Goal: Feedback & Contribution: Submit feedback/report problem

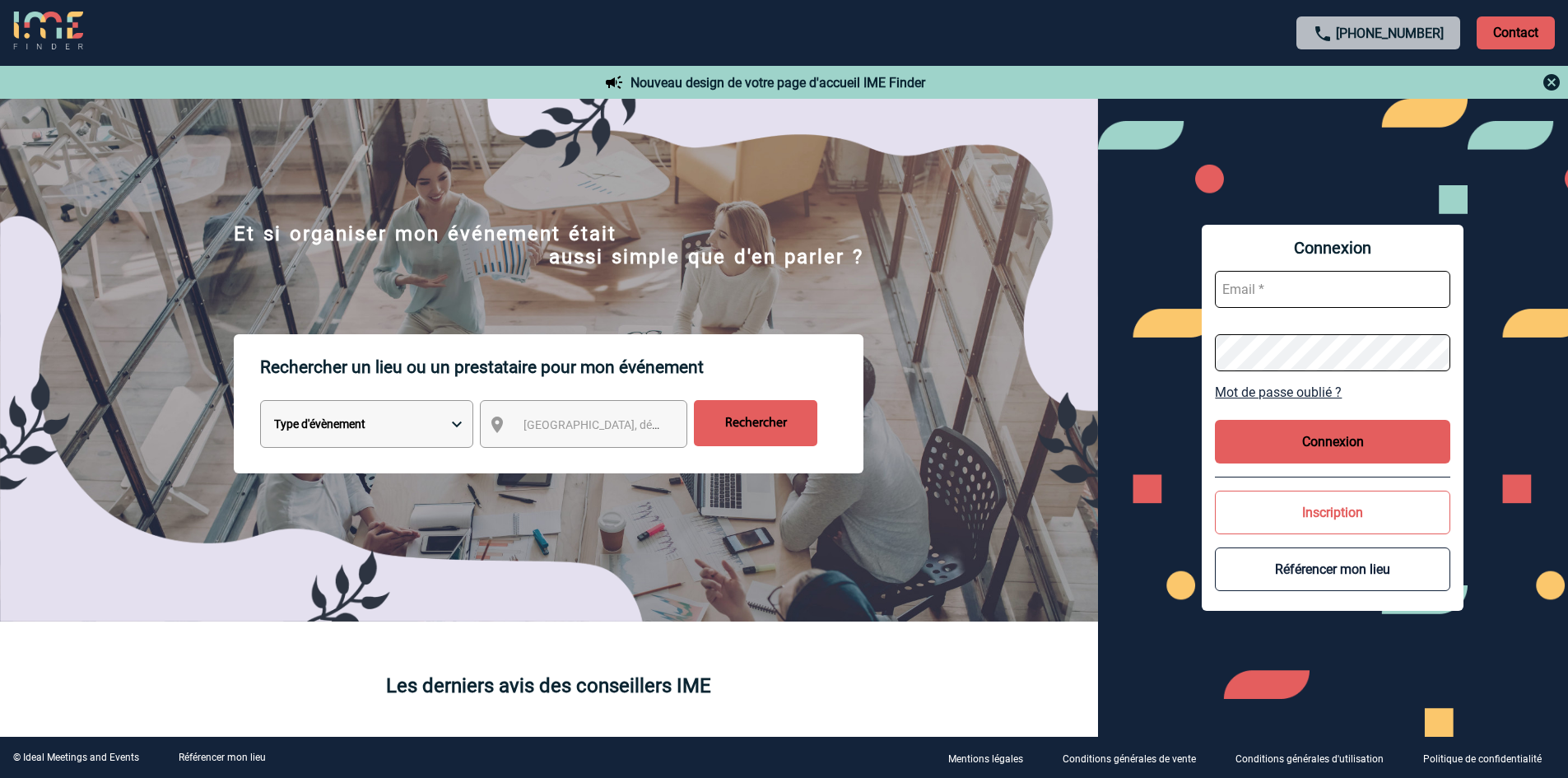
click at [1279, 297] on input "text" at bounding box center [1333, 289] width 235 height 37
click at [1311, 285] on input "text" at bounding box center [1333, 289] width 235 height 37
paste input "commercial@maisonhelermetz.com"
type input "commercial@maisonhelermetz.com"
click at [1355, 437] on button "Connexion" at bounding box center [1333, 441] width 235 height 44
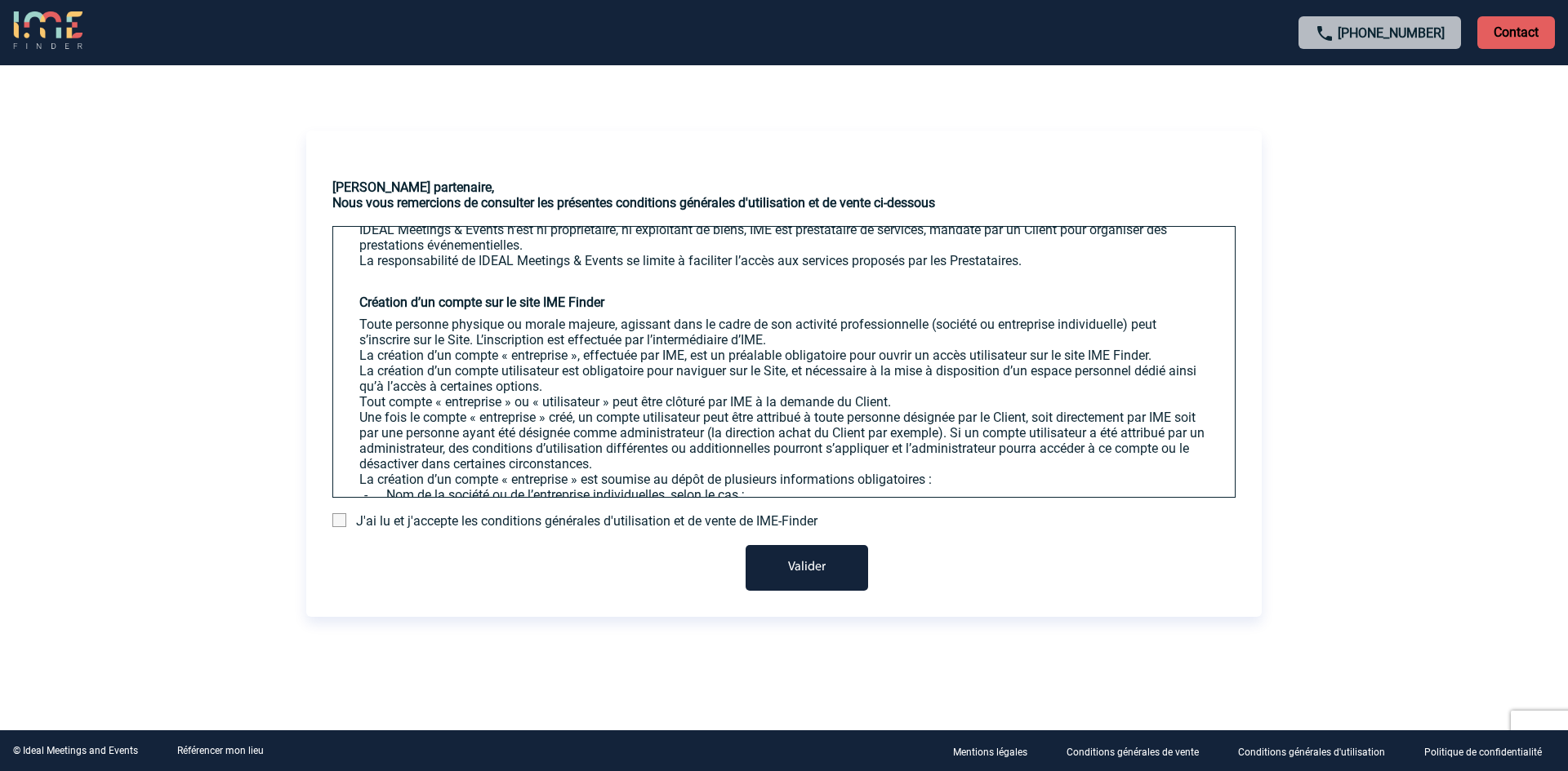
scroll to position [571, 0]
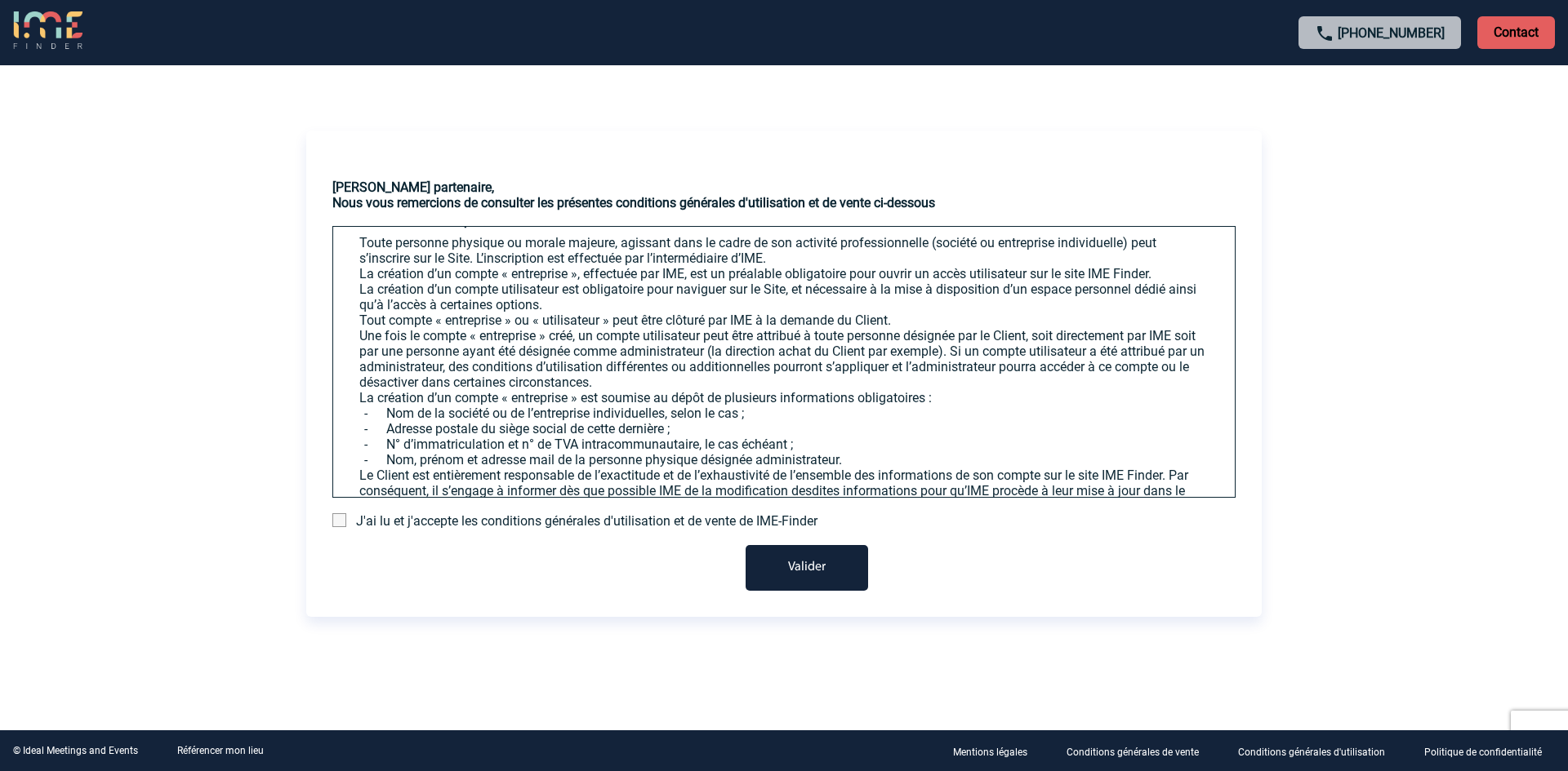
click at [342, 522] on span at bounding box center [338, 520] width 14 height 14
click at [0, 0] on input "checkbox" at bounding box center [0, 0] width 0 height 0
click at [790, 566] on button "Valider" at bounding box center [806, 568] width 122 height 46
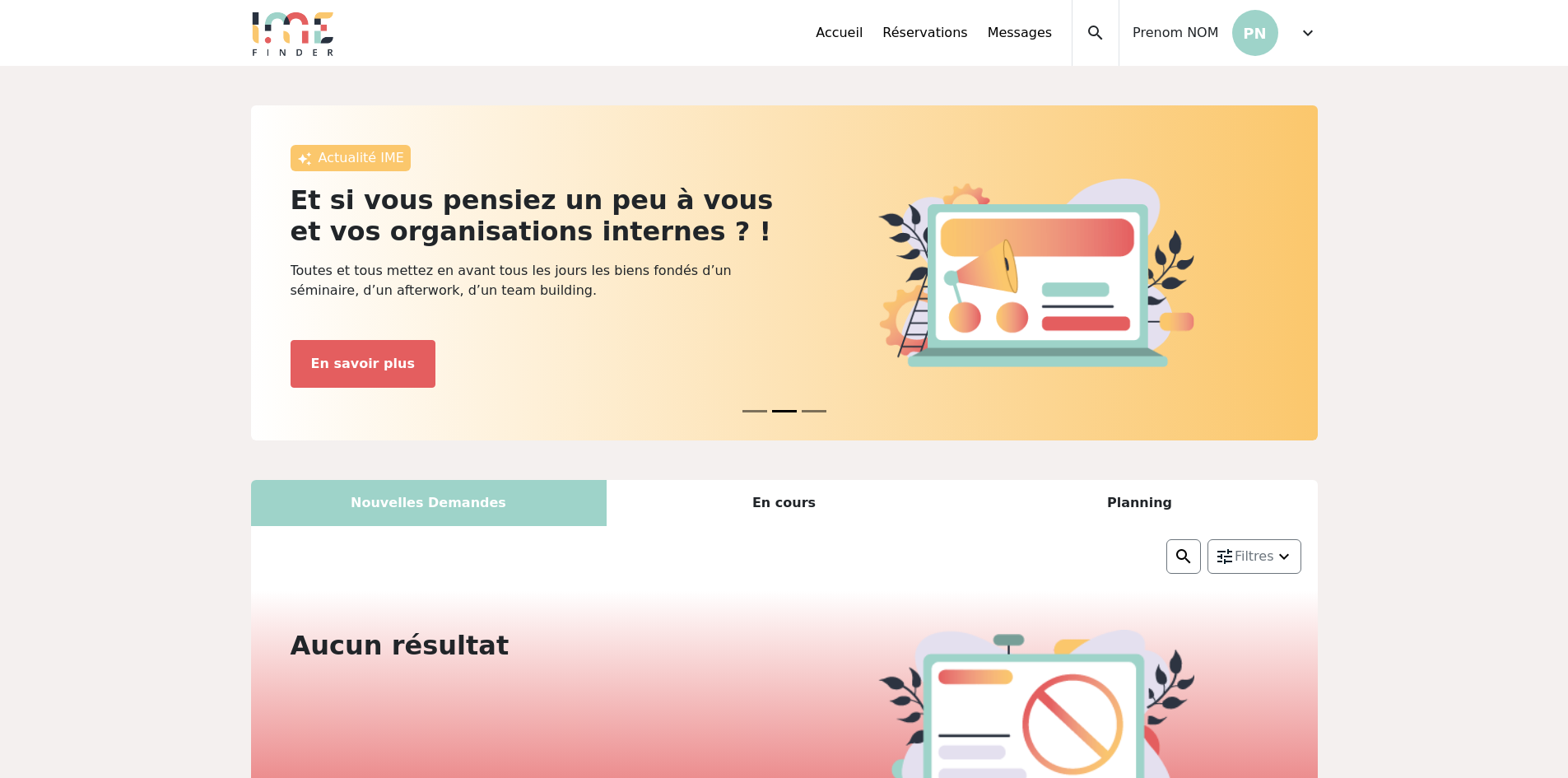
click at [1304, 35] on span "expand_more" at bounding box center [1308, 33] width 20 height 20
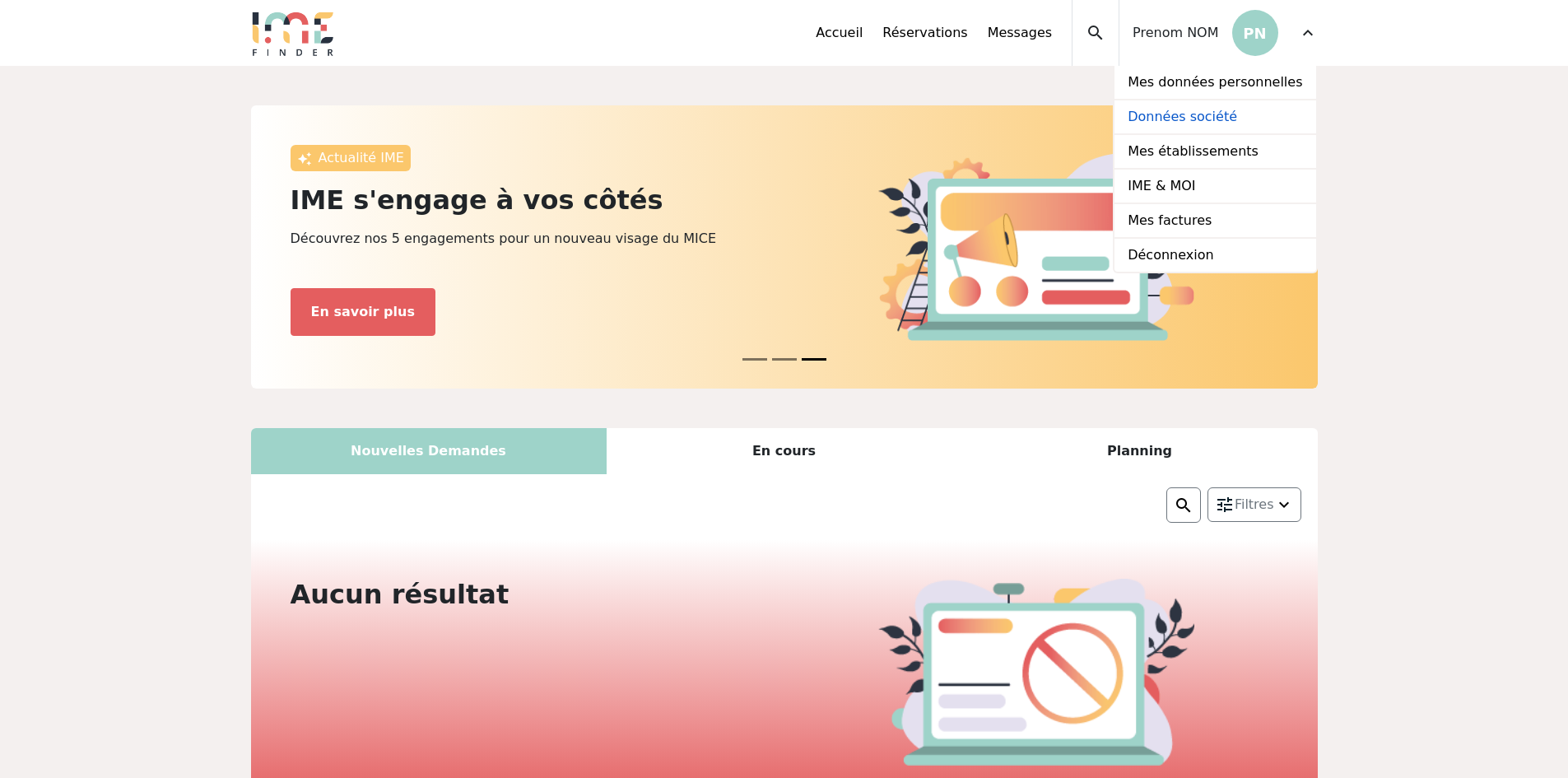
click at [1212, 113] on link "Données société" at bounding box center [1215, 118] width 201 height 35
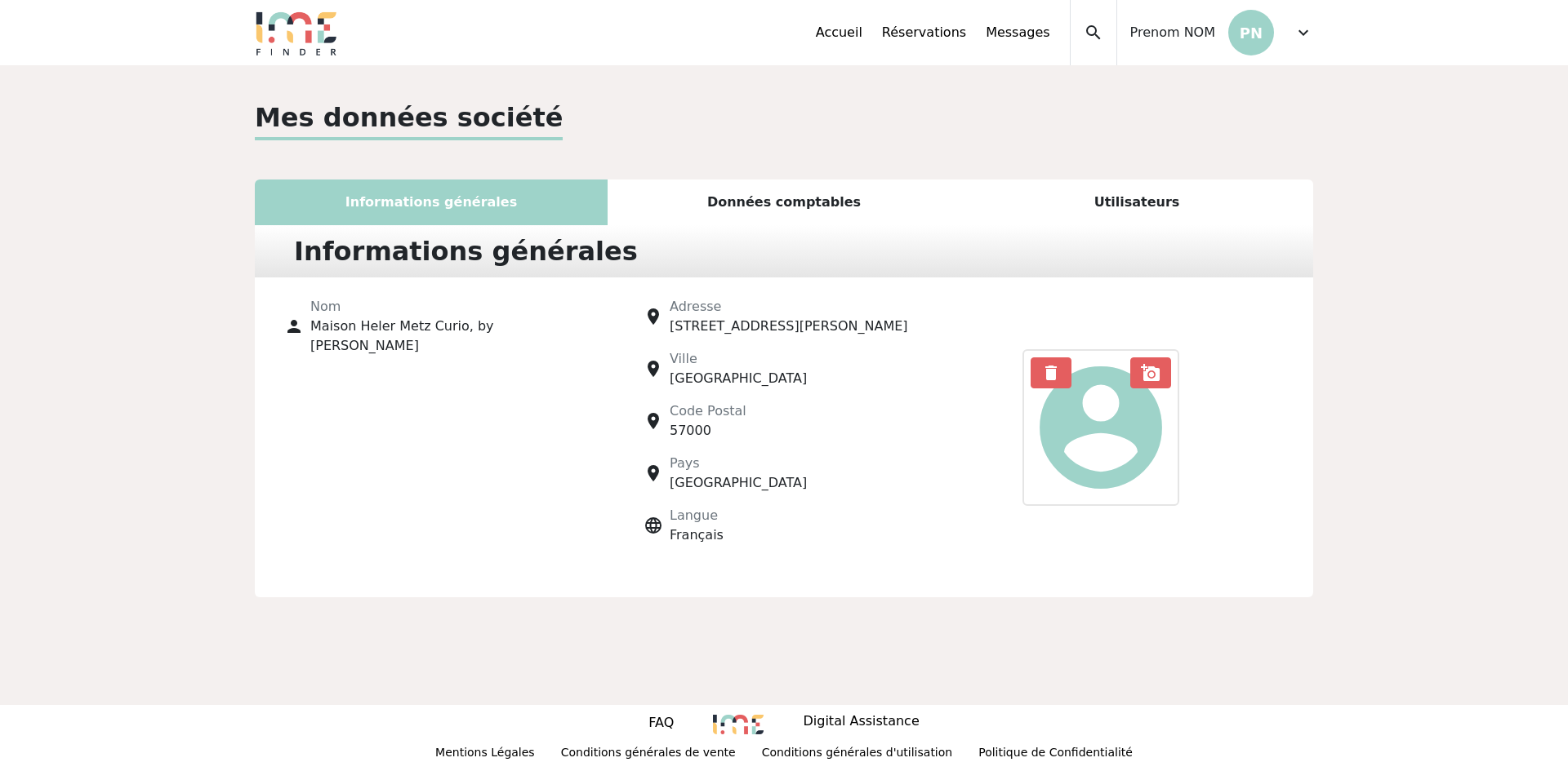
click at [1299, 28] on span "expand_more" at bounding box center [1303, 33] width 20 height 20
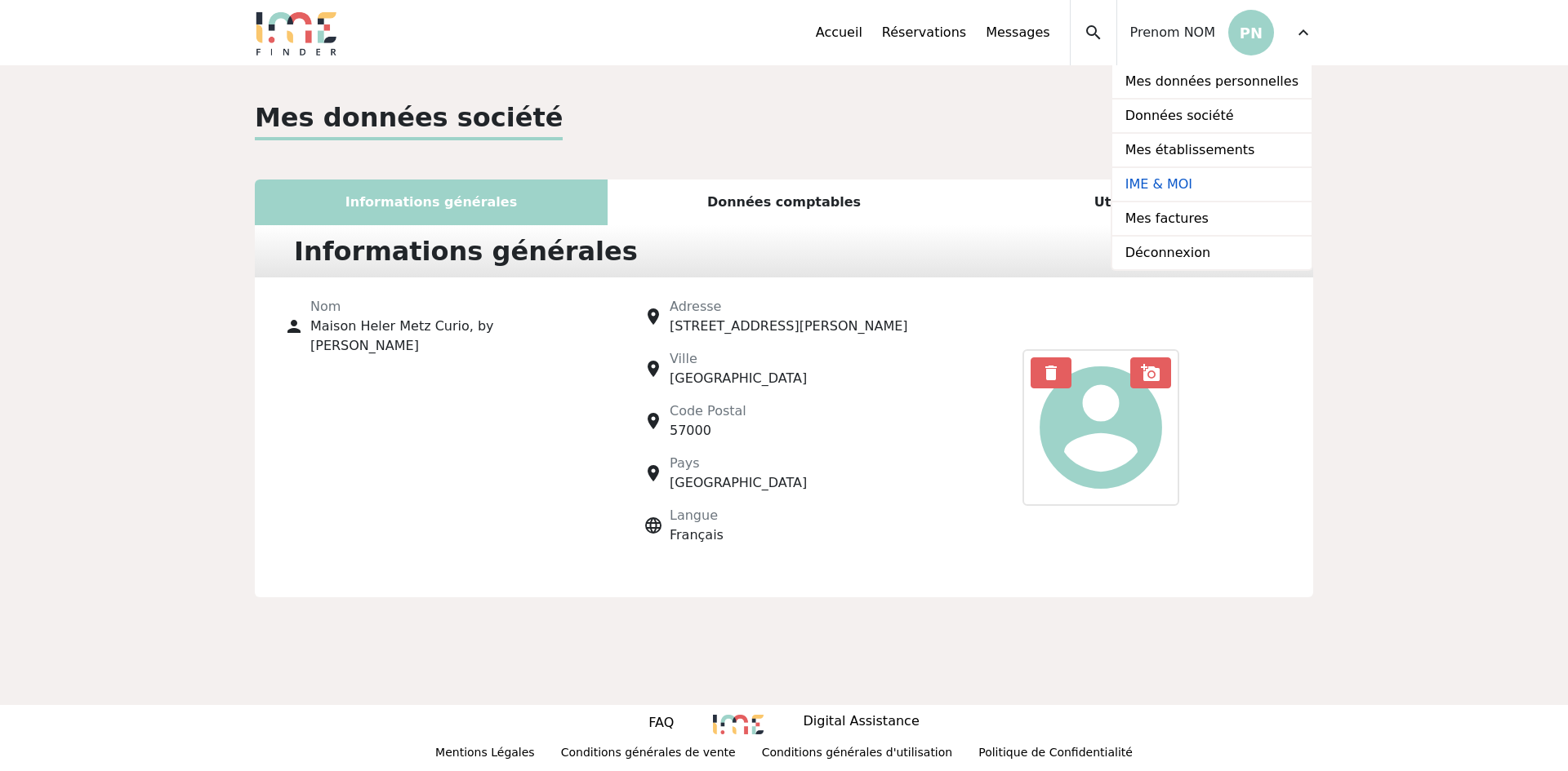
click at [1191, 191] on link "IME & MOI" at bounding box center [1212, 185] width 199 height 34
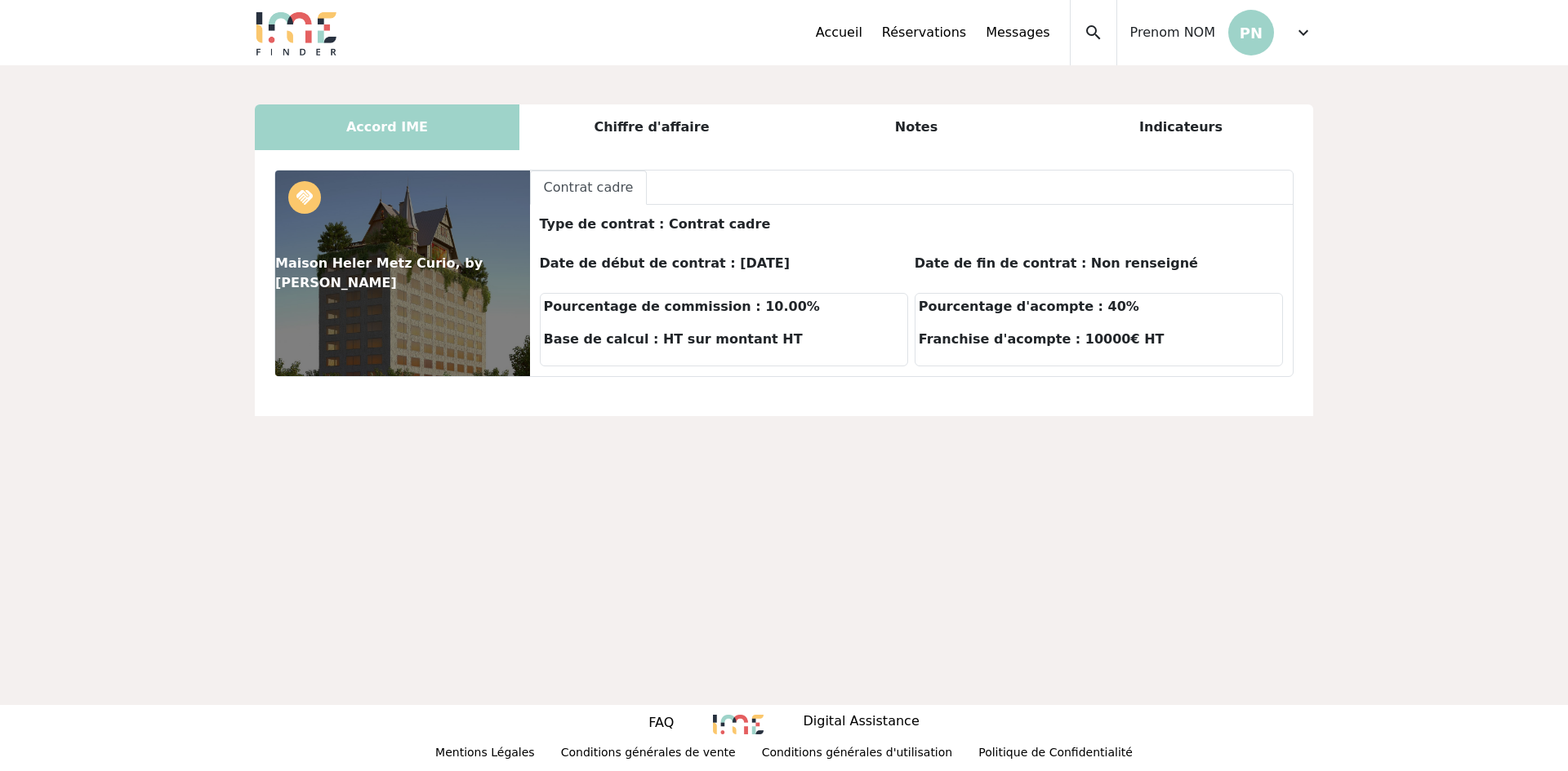
click at [1347, 222] on div "Accord IME [PERSON_NAME] d'affaire Notes Indicateurs Maison Heler [GEOGRAPHIC_D…" at bounding box center [784, 385] width 1568 height 640
click at [1294, 31] on span "expand_more" at bounding box center [1303, 33] width 20 height 20
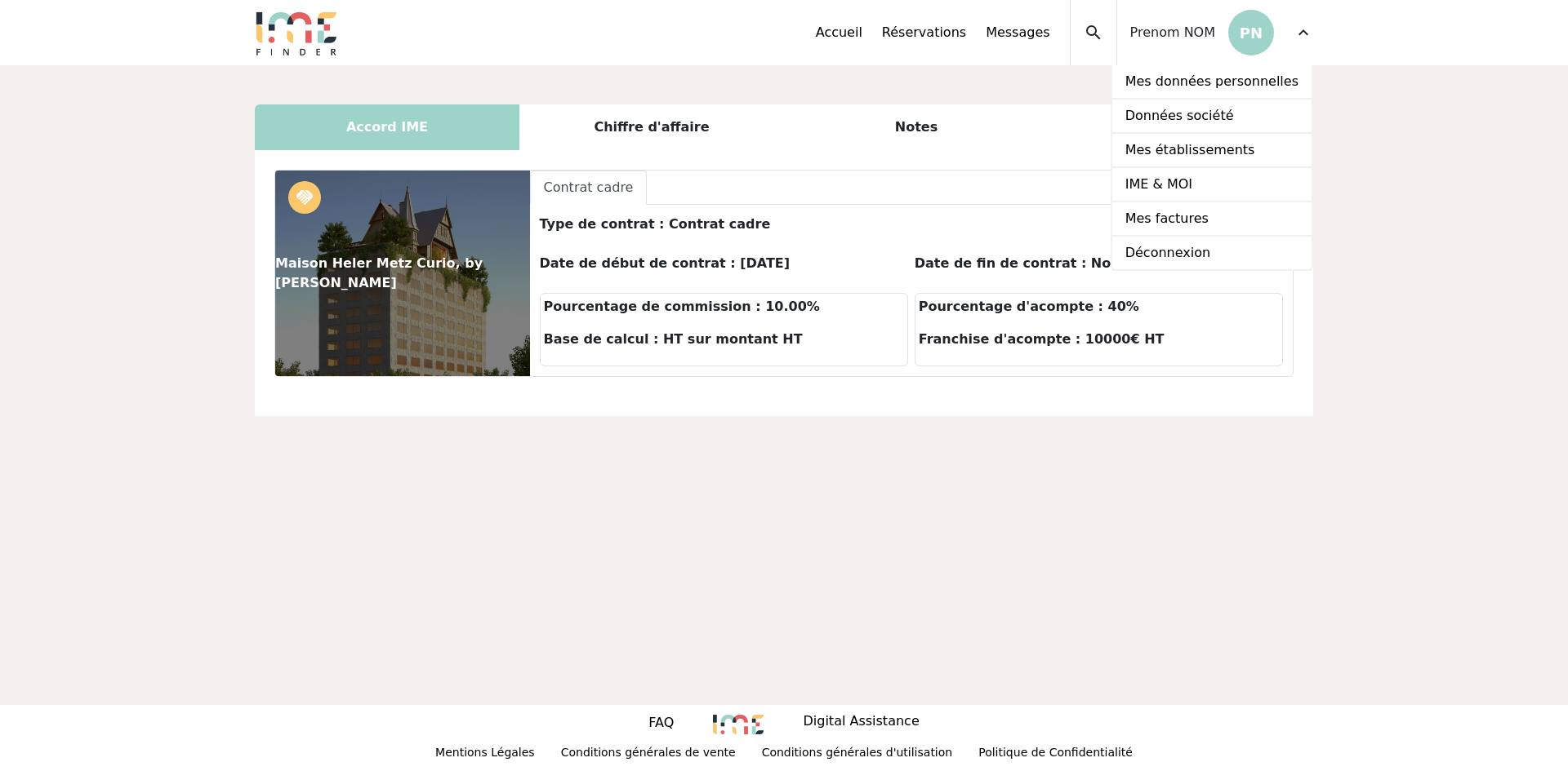
click at [1057, 493] on div "Accord IME [PERSON_NAME] d'affaire Notes Indicateurs Maison Heler [GEOGRAPHIC_D…" at bounding box center [784, 385] width 1568 height 640
click at [754, 399] on div "Maison Heler Metz Curio, by [PERSON_NAME] handshake Contrat cadre Contrat cadre…" at bounding box center [784, 283] width 1058 height 266
click at [1185, 146] on link "Mes établissements" at bounding box center [1212, 151] width 199 height 34
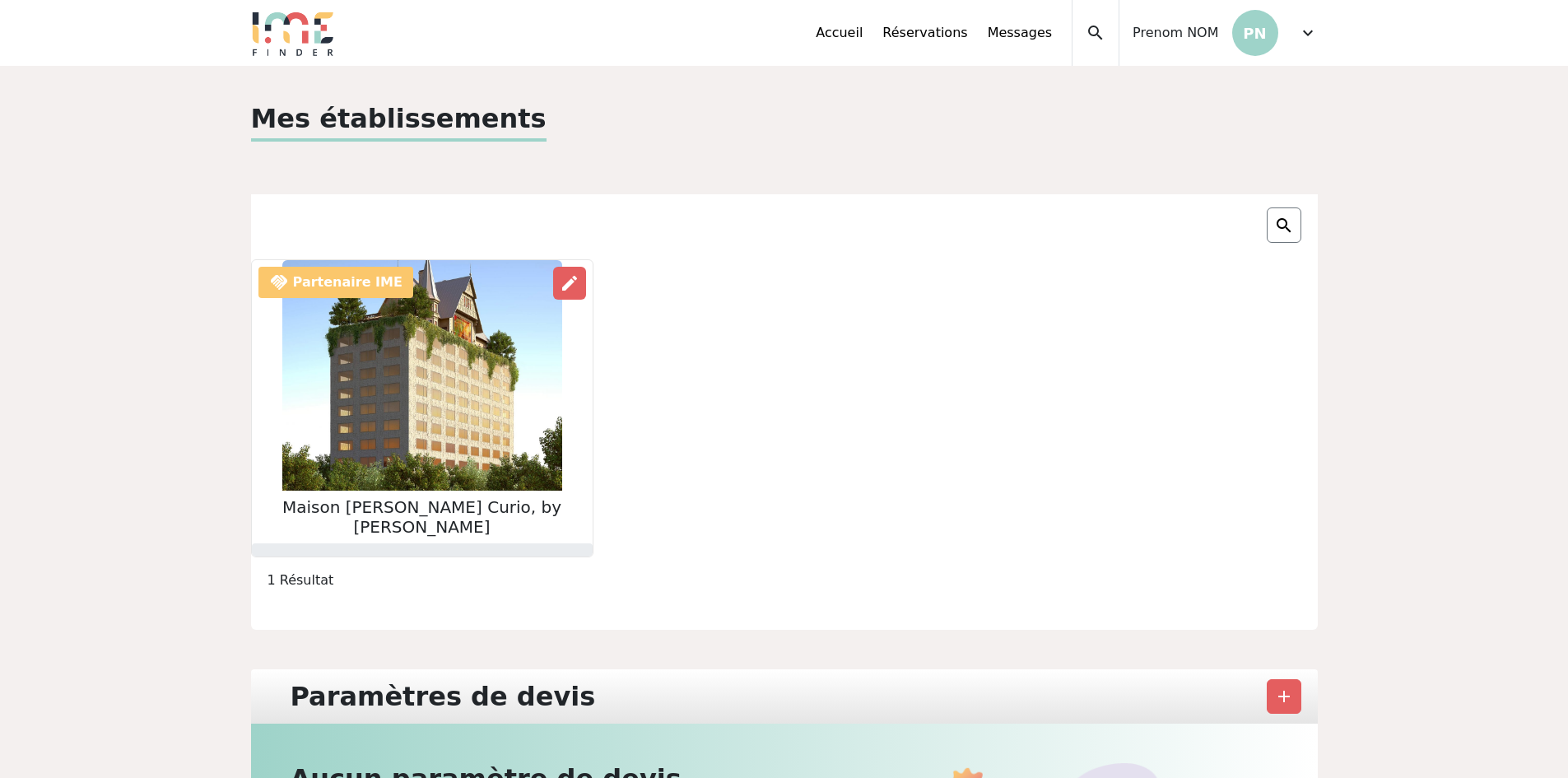
click at [415, 403] on img at bounding box center [422, 375] width 280 height 231
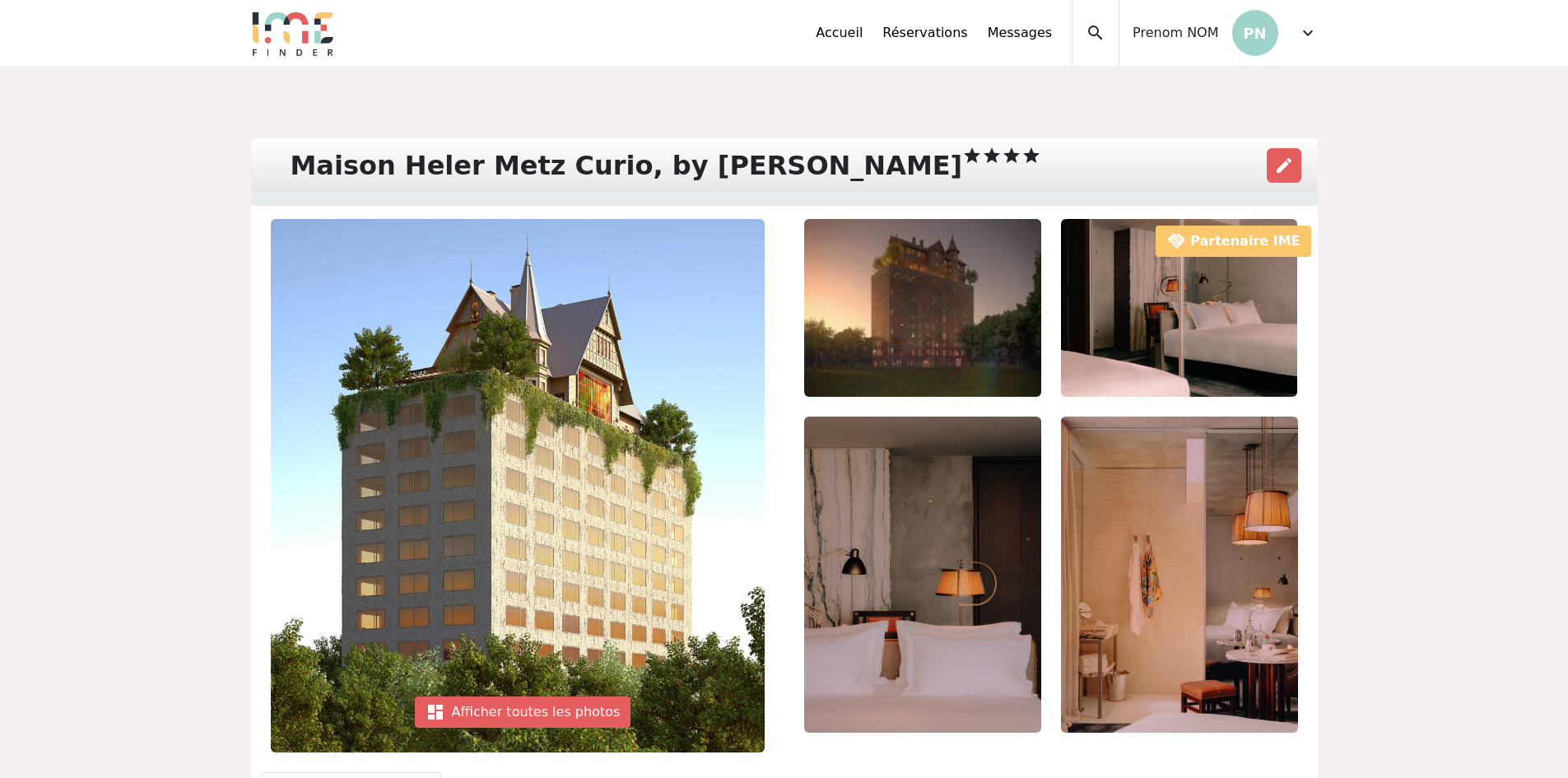
scroll to position [329, 0]
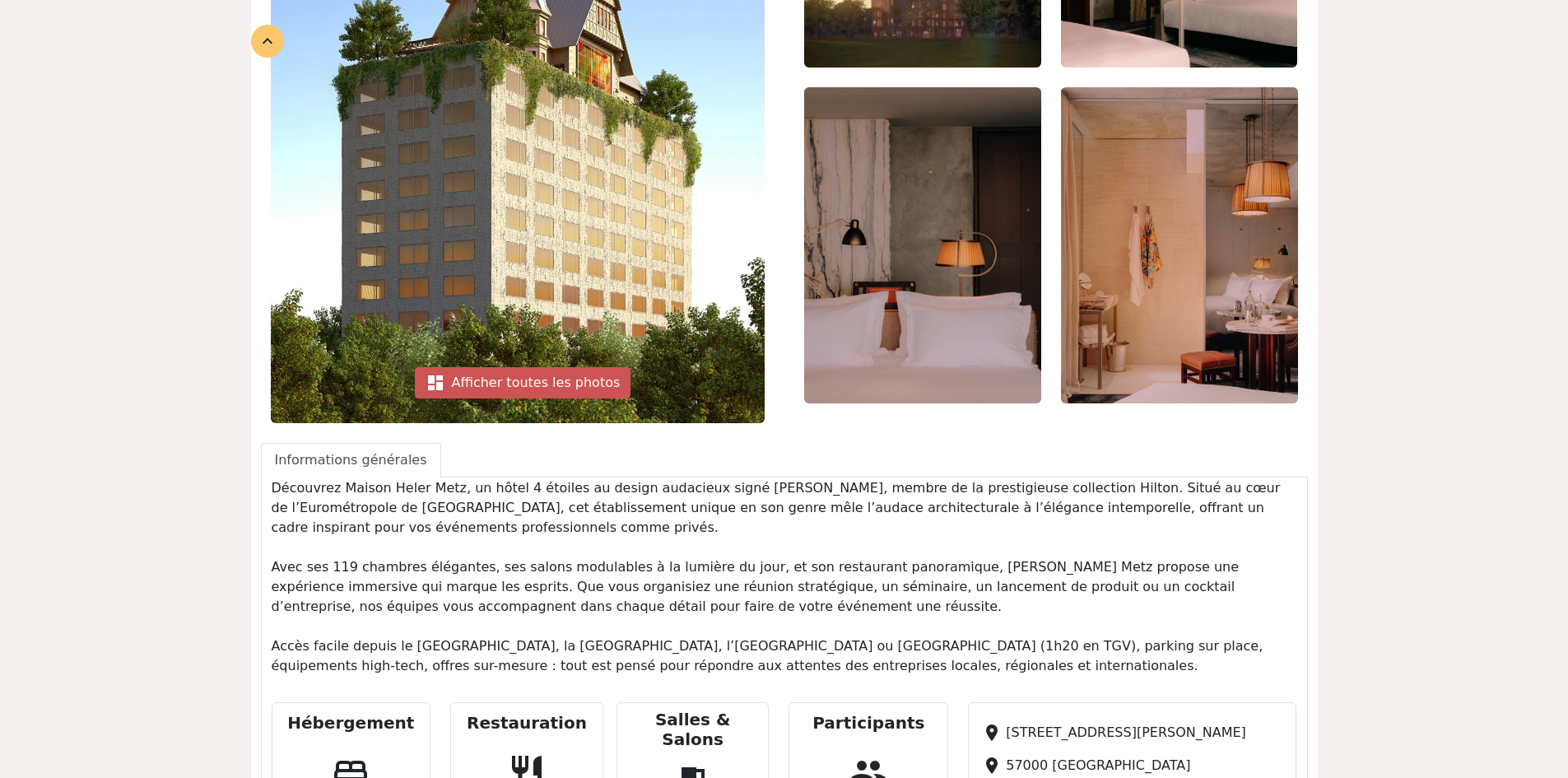
click at [504, 384] on div "dashboard Afficher toutes les photos" at bounding box center [522, 383] width 216 height 31
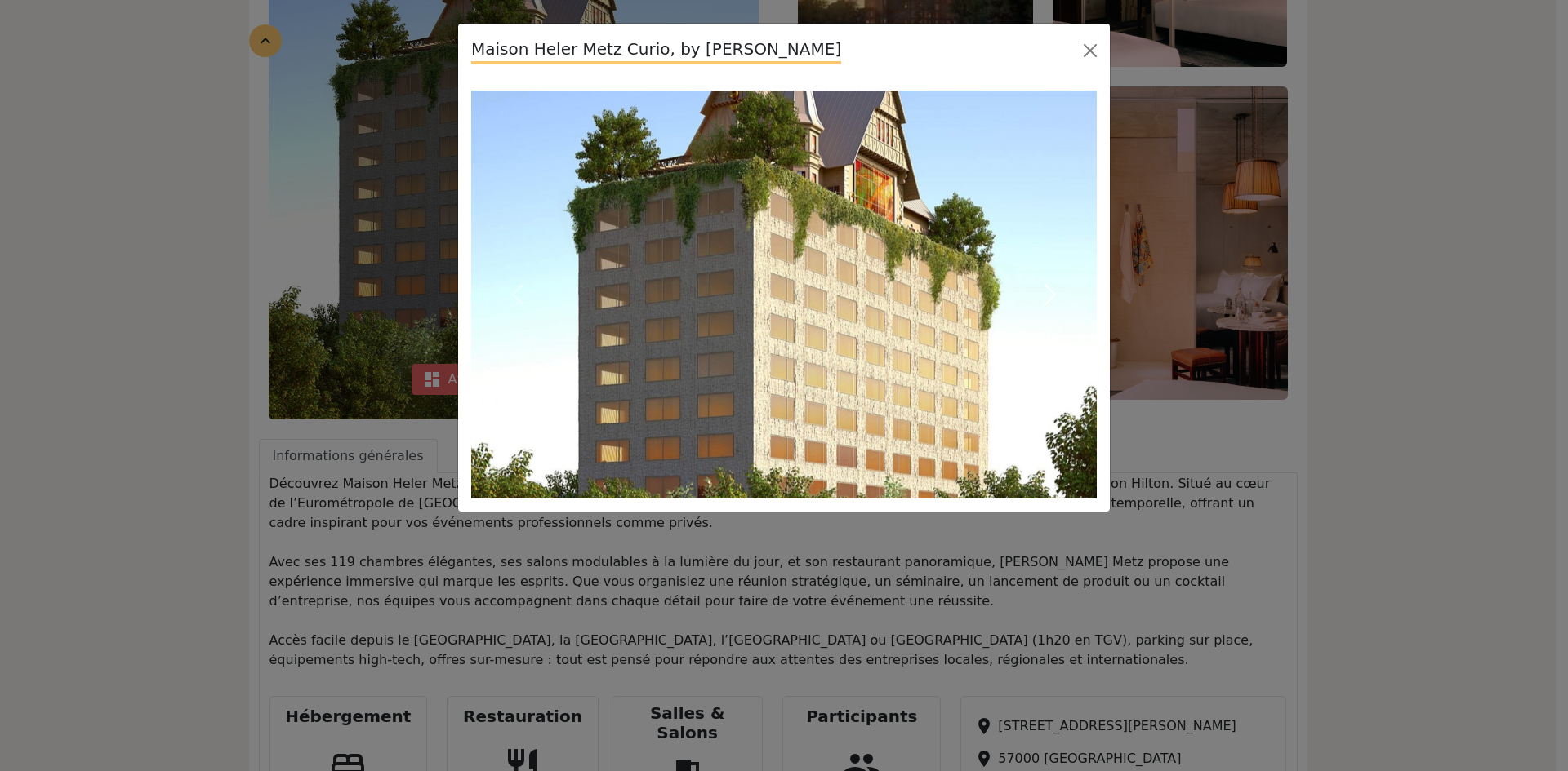
click at [1092, 300] on button "Next" at bounding box center [1050, 294] width 94 height 408
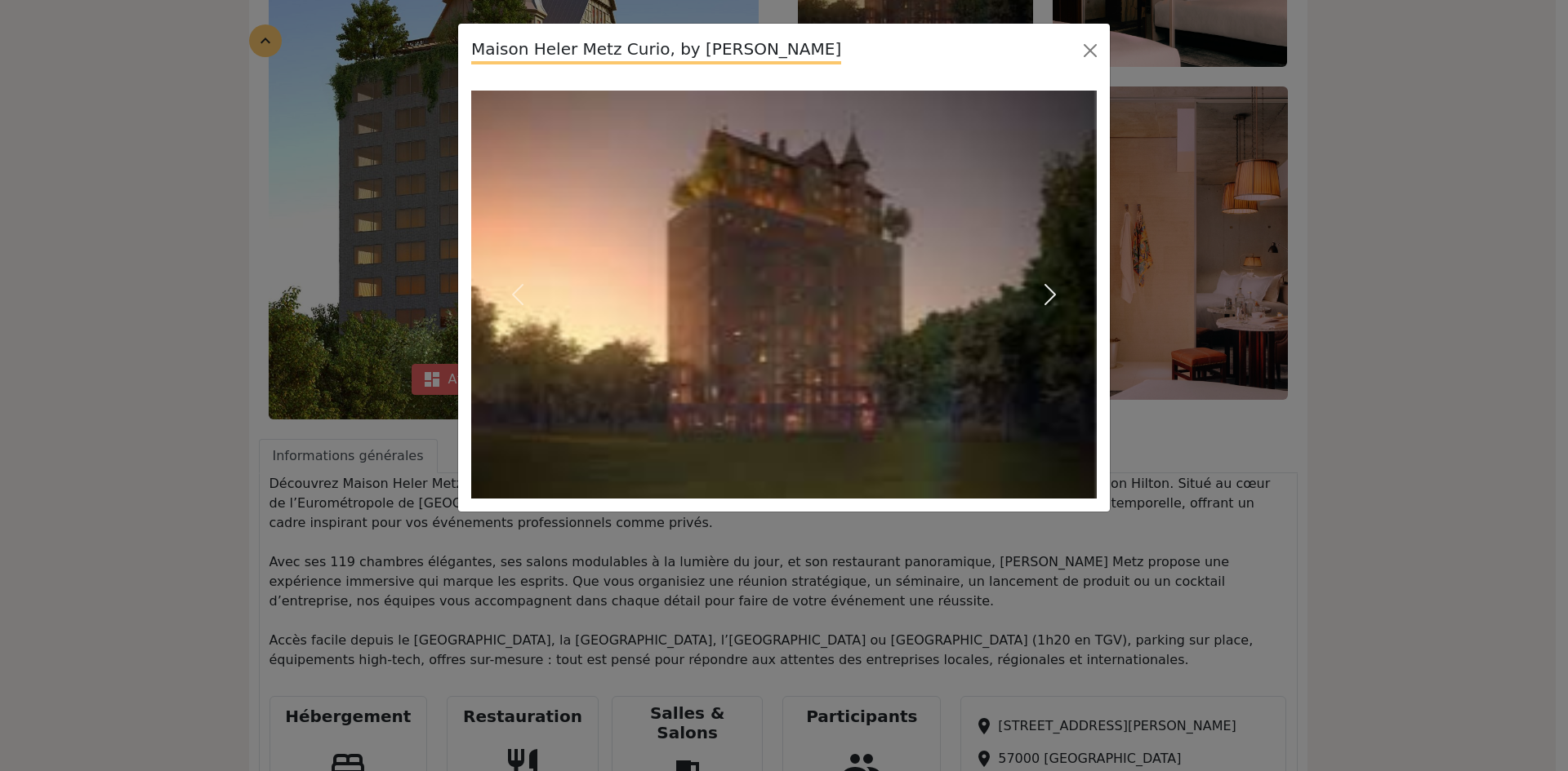
click at [1064, 290] on button "Next" at bounding box center [1050, 294] width 94 height 408
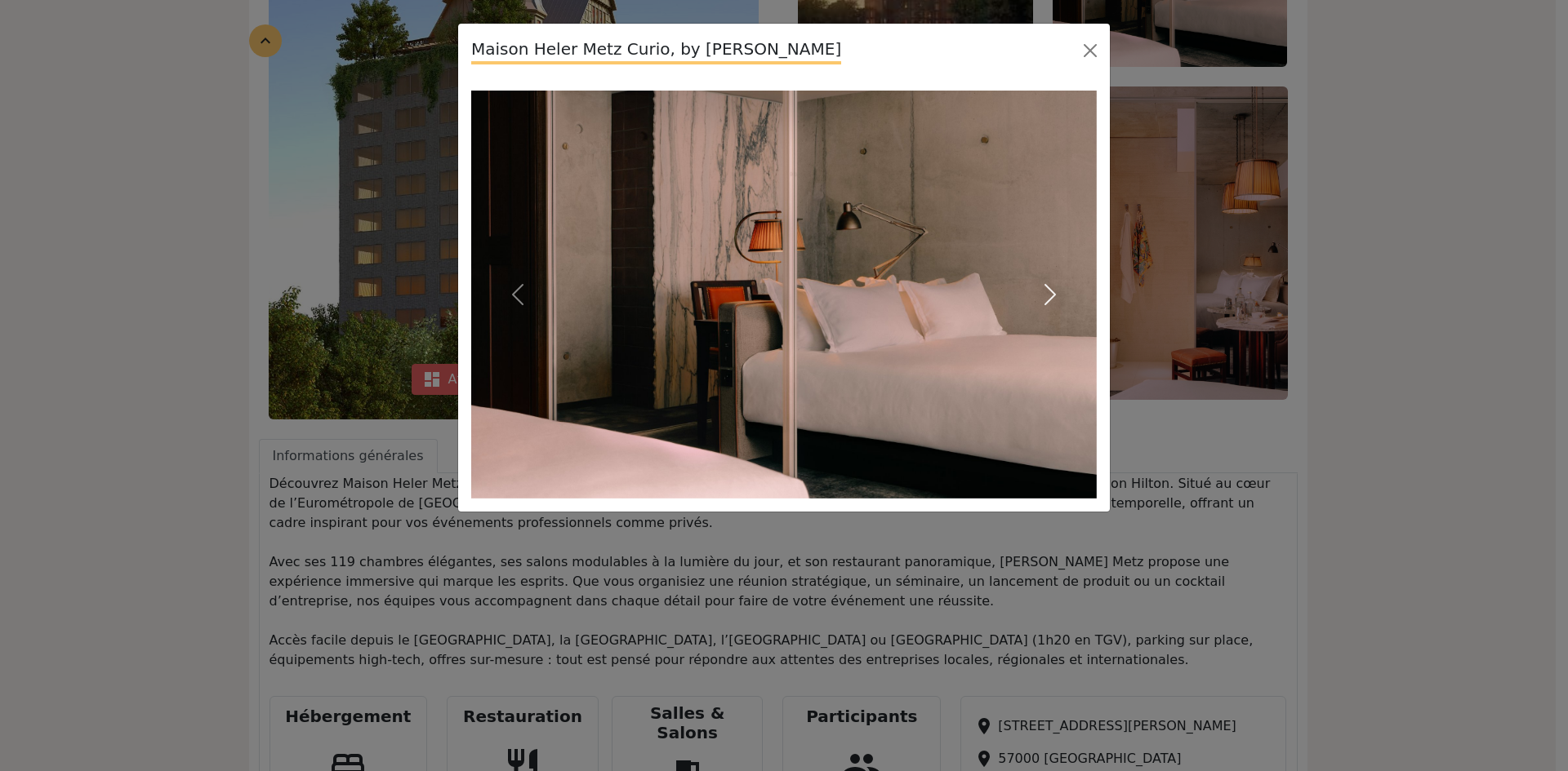
click at [1064, 290] on button "Next" at bounding box center [1050, 294] width 94 height 408
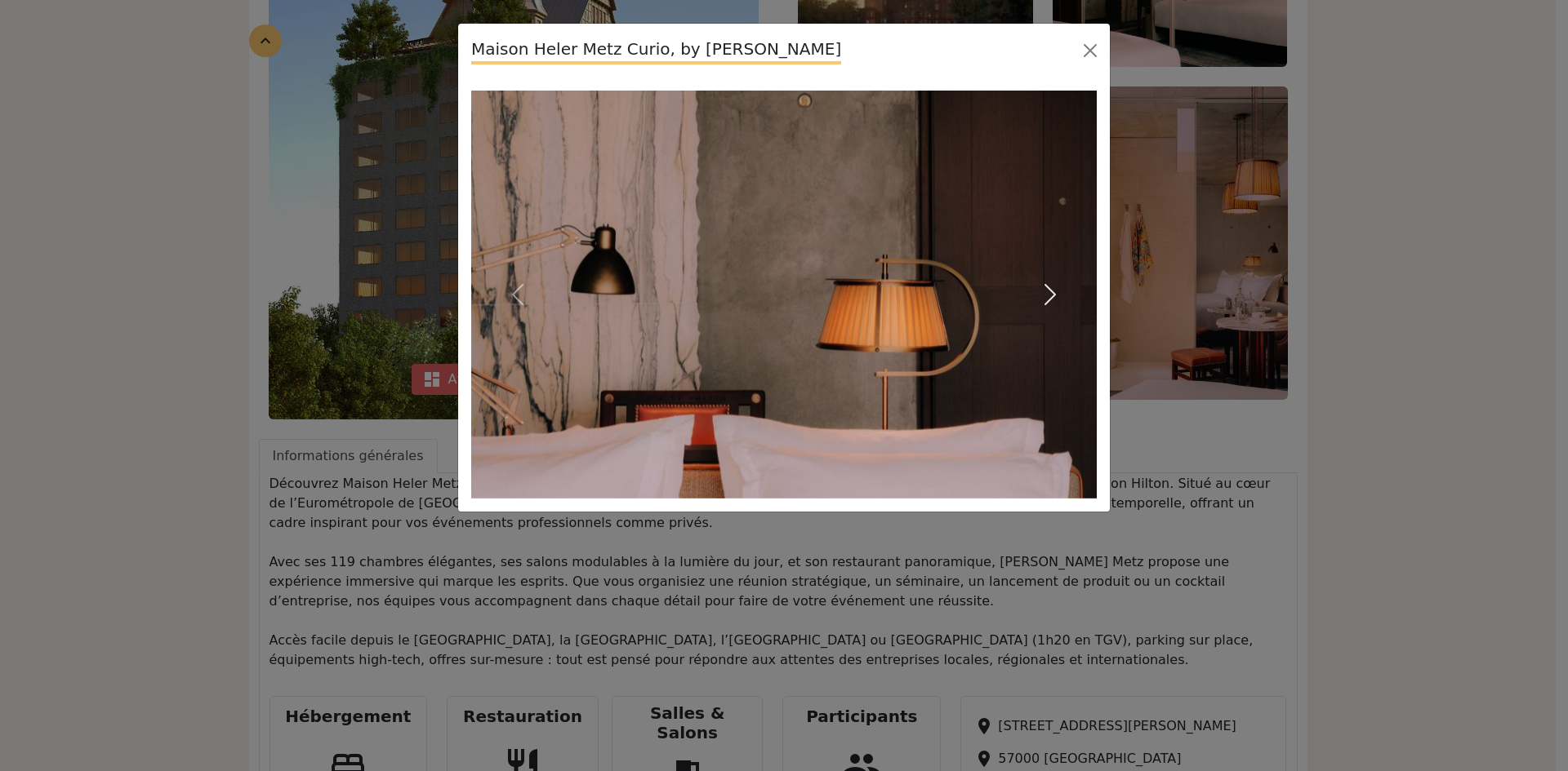
click at [1064, 290] on button "Next" at bounding box center [1050, 294] width 94 height 408
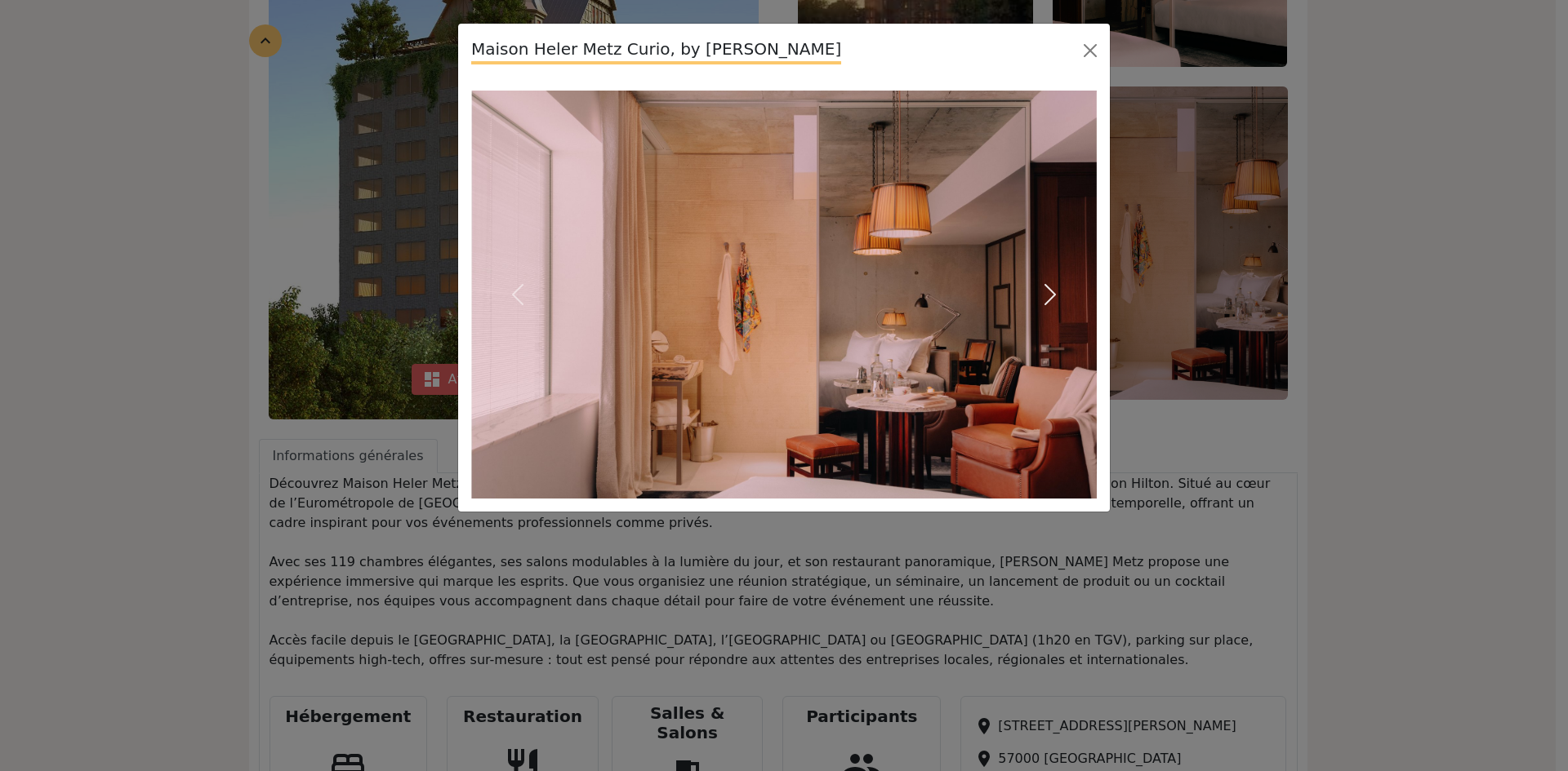
click at [1064, 290] on button "Next" at bounding box center [1050, 294] width 94 height 408
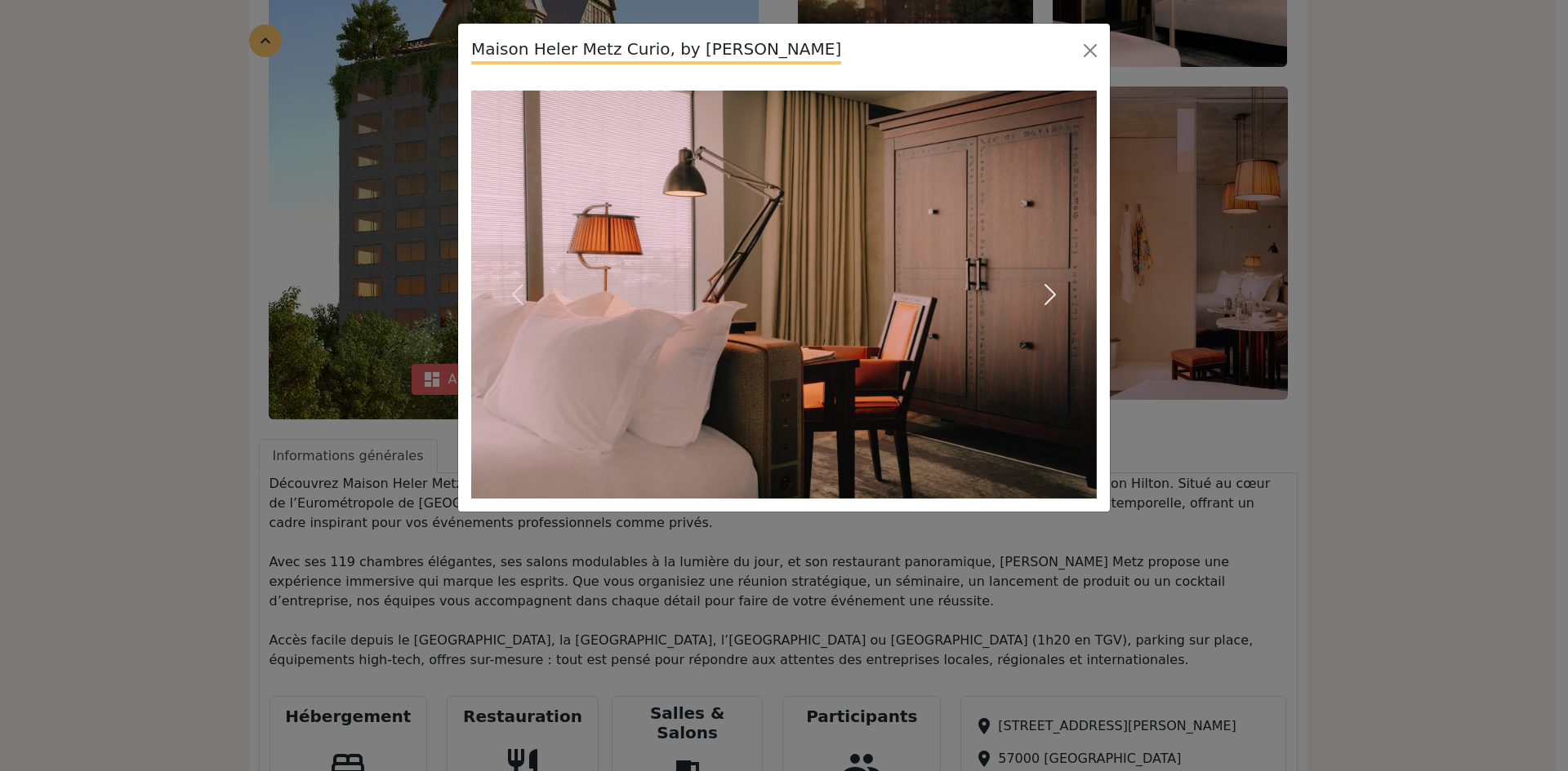
click at [1059, 291] on span "button" at bounding box center [1050, 295] width 26 height 26
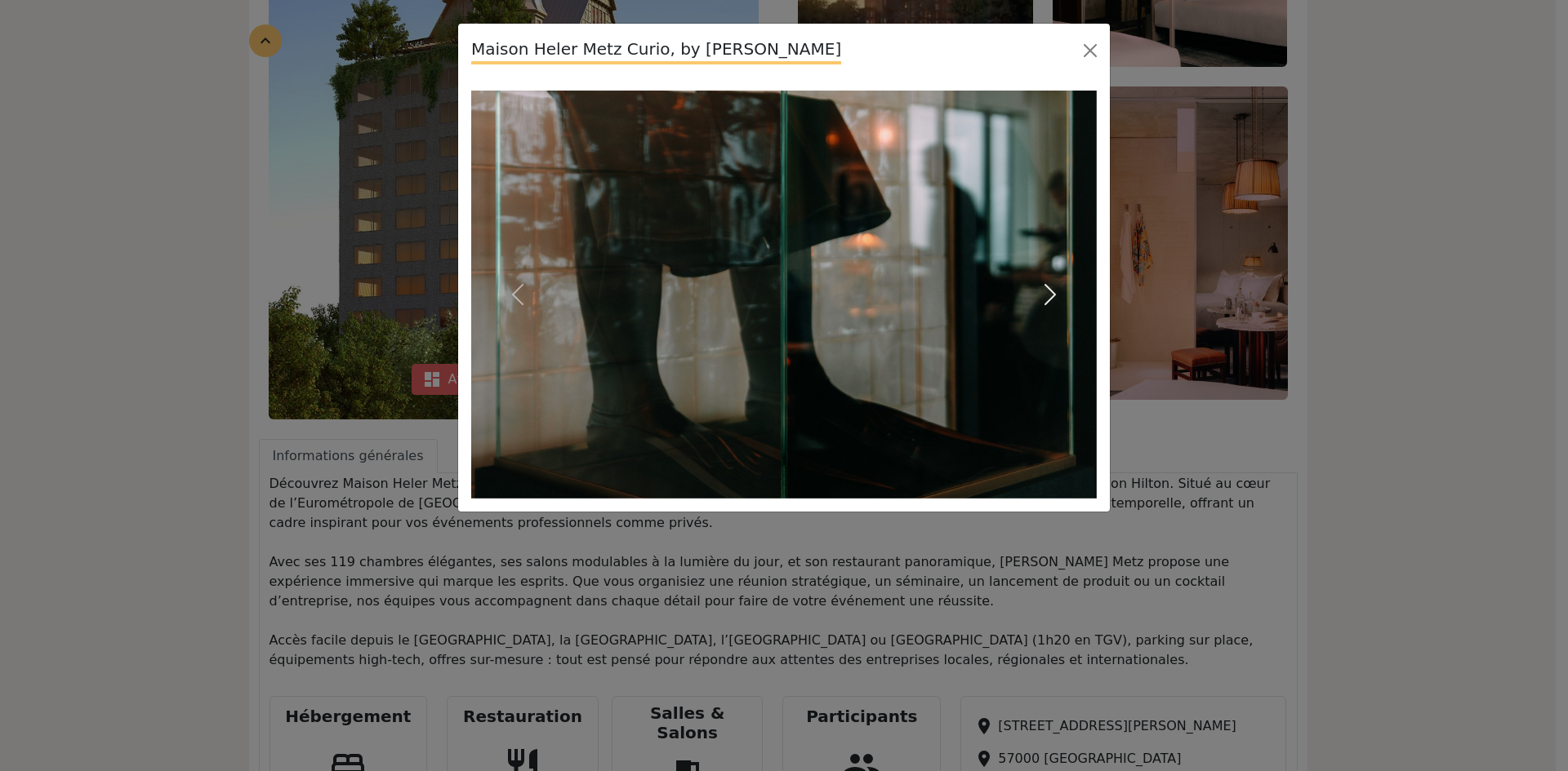
click at [1059, 291] on span "button" at bounding box center [1050, 295] width 26 height 26
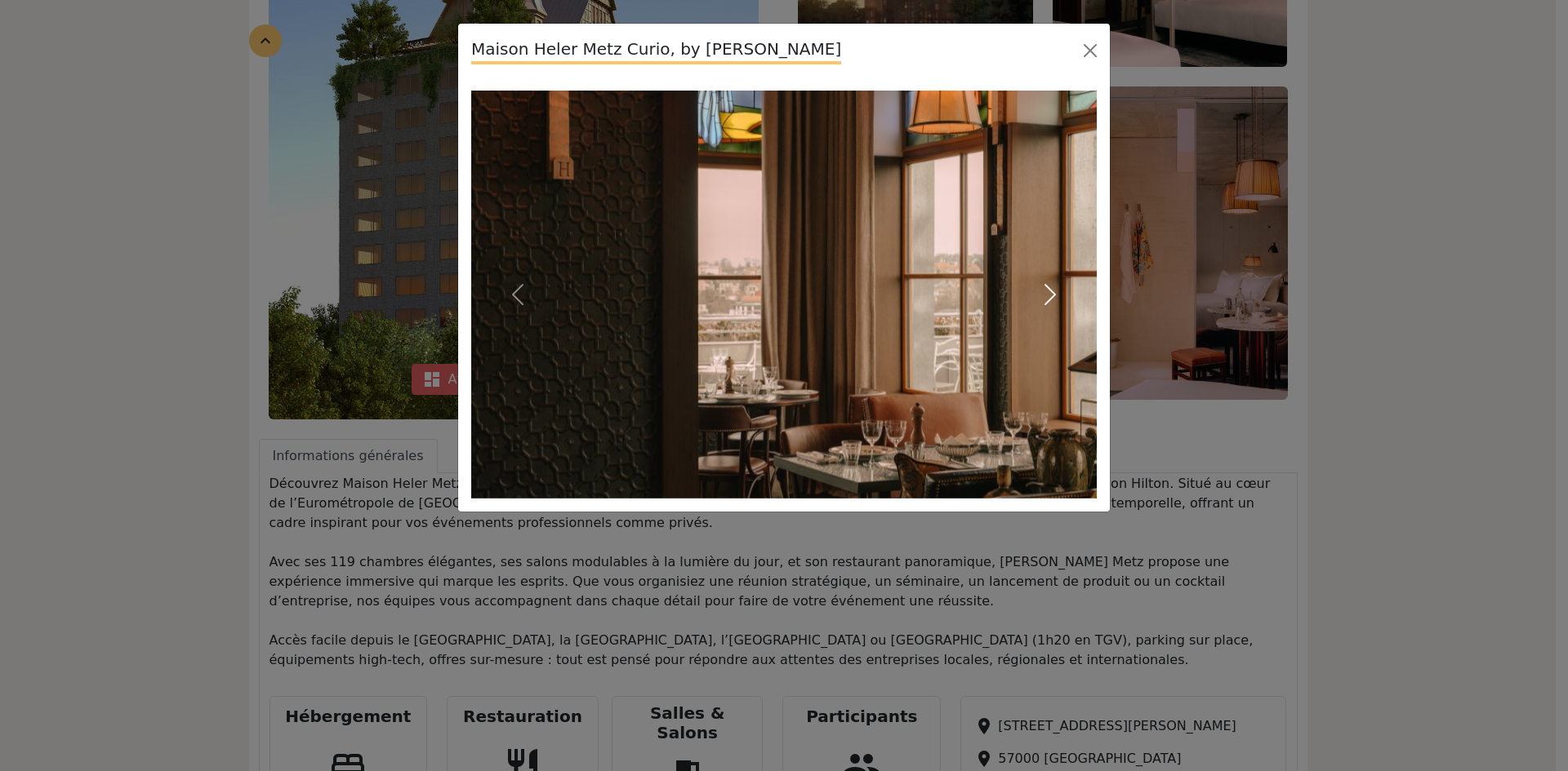
click at [1059, 291] on span "button" at bounding box center [1050, 295] width 26 height 26
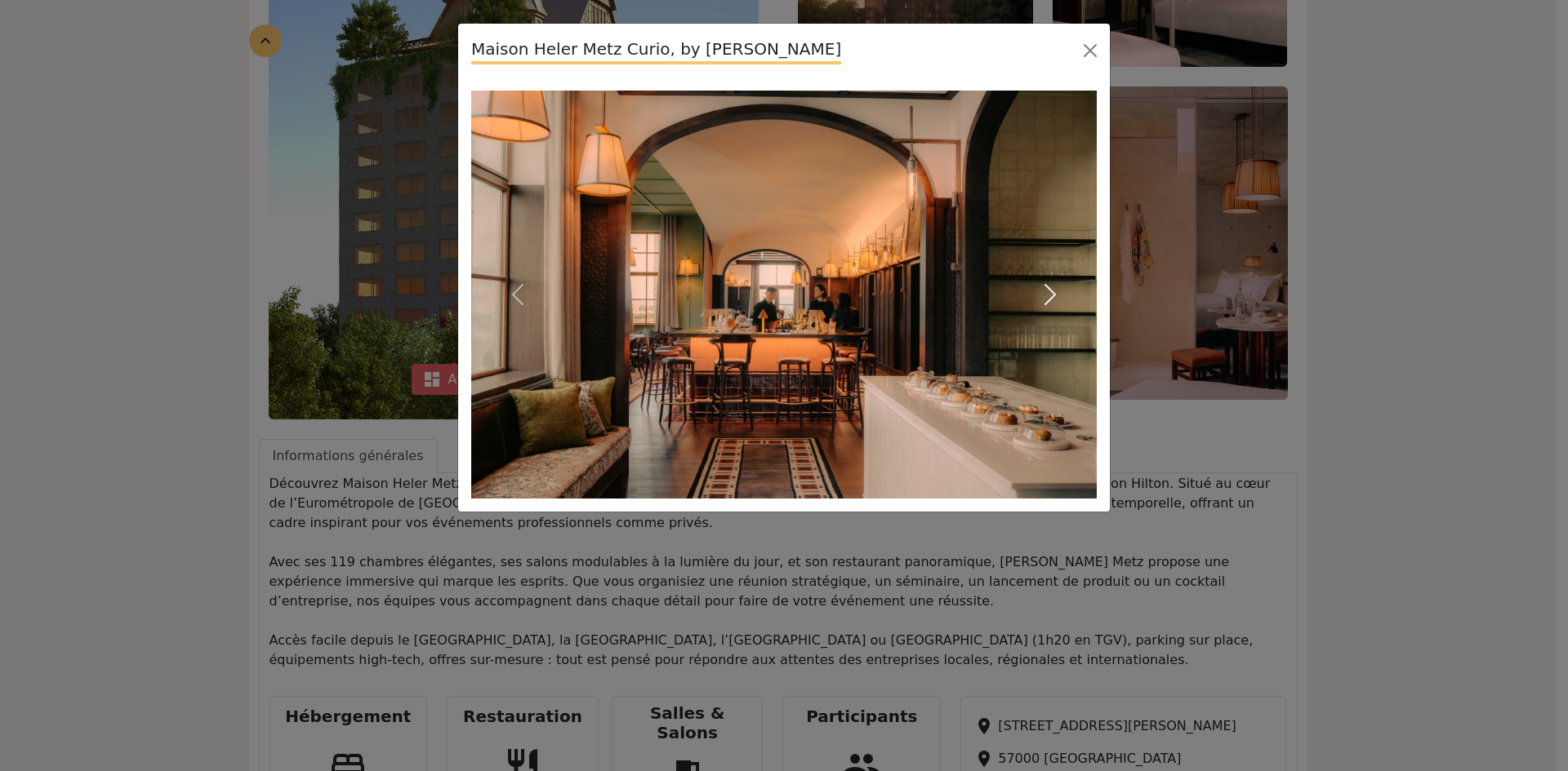
click at [1059, 291] on span "button" at bounding box center [1050, 295] width 26 height 26
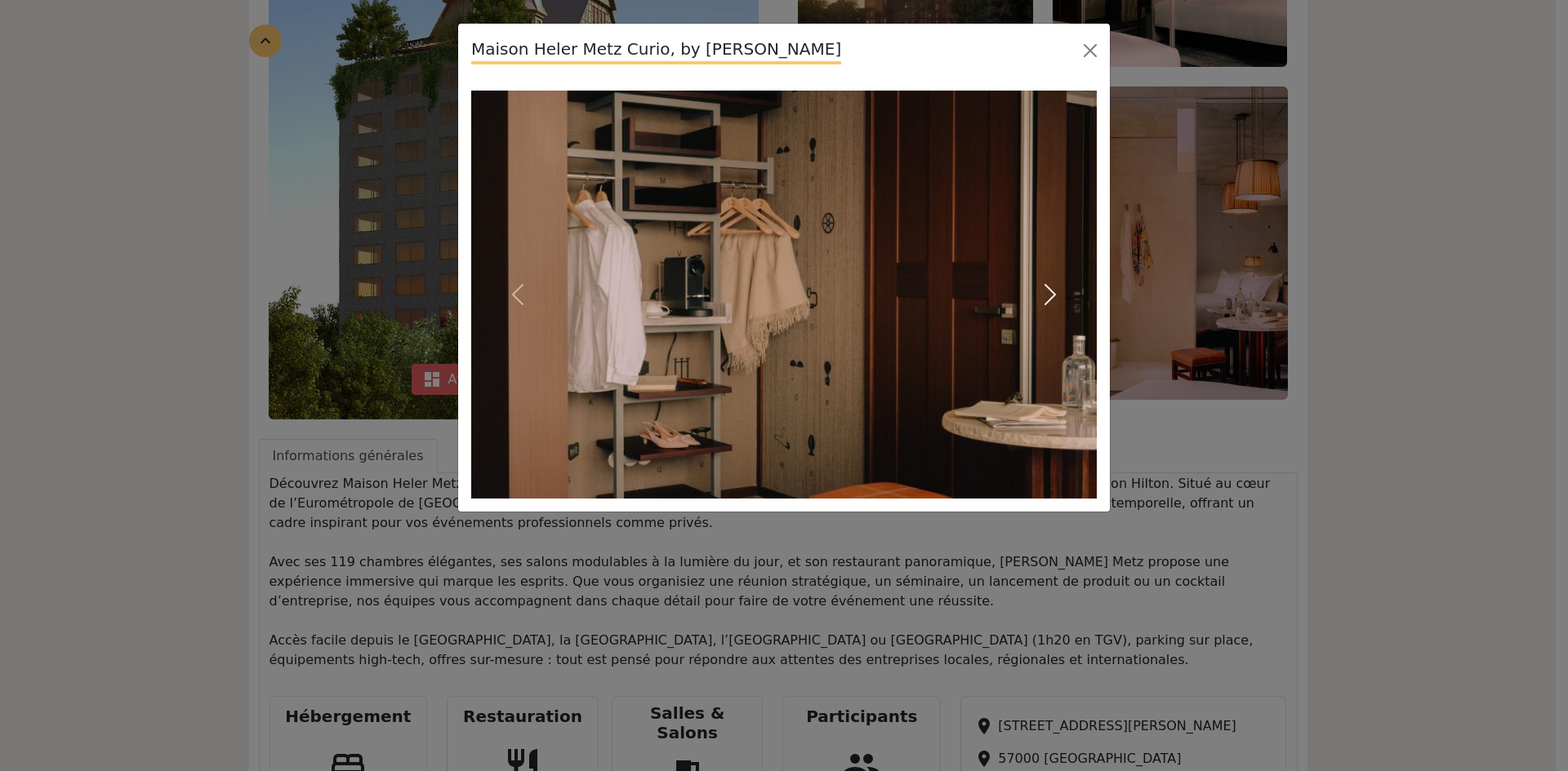
click at [1059, 291] on span "button" at bounding box center [1050, 295] width 26 height 26
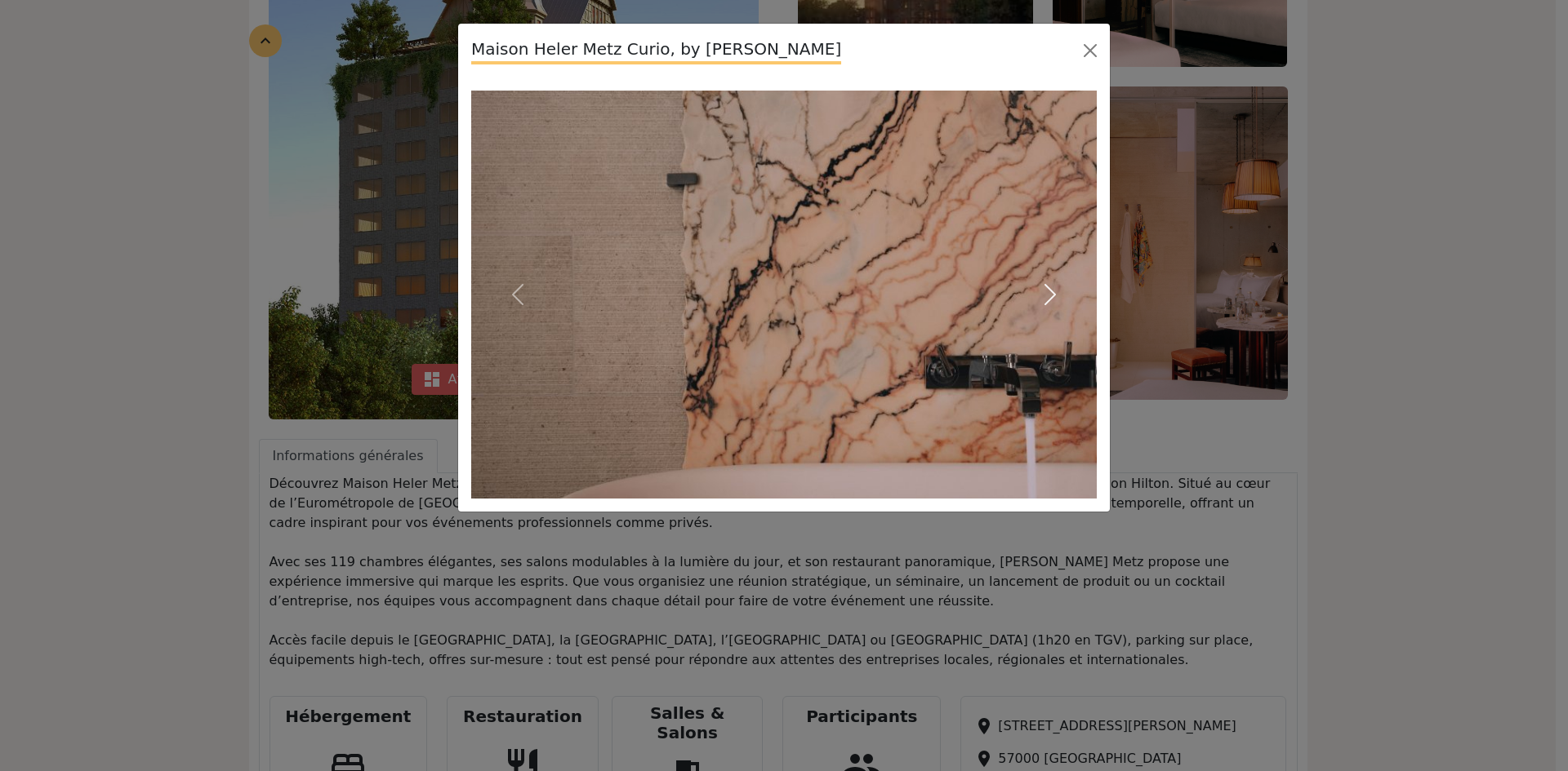
click at [1059, 291] on span "button" at bounding box center [1050, 295] width 26 height 26
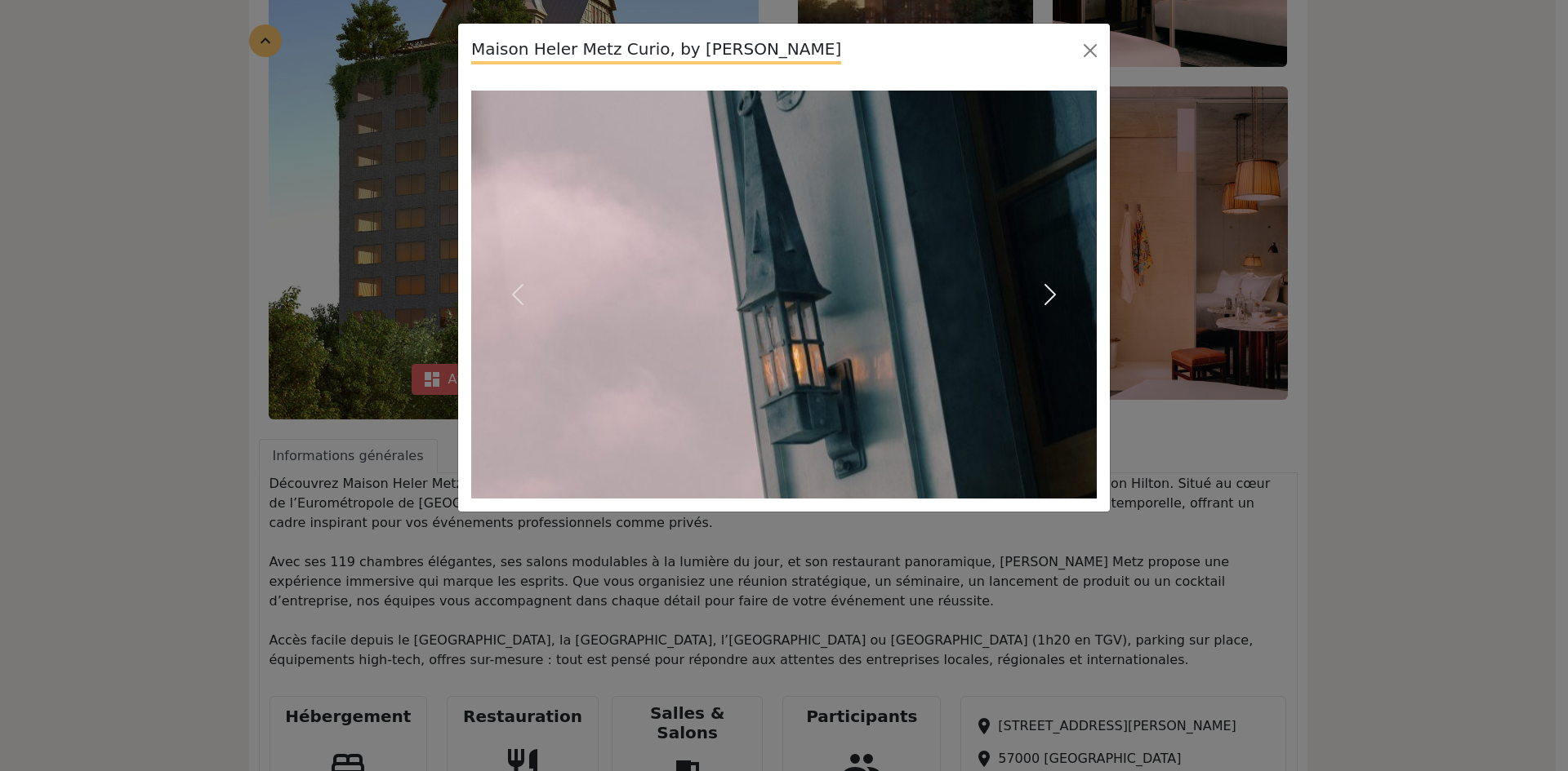
click at [1053, 292] on span "button" at bounding box center [1050, 295] width 26 height 26
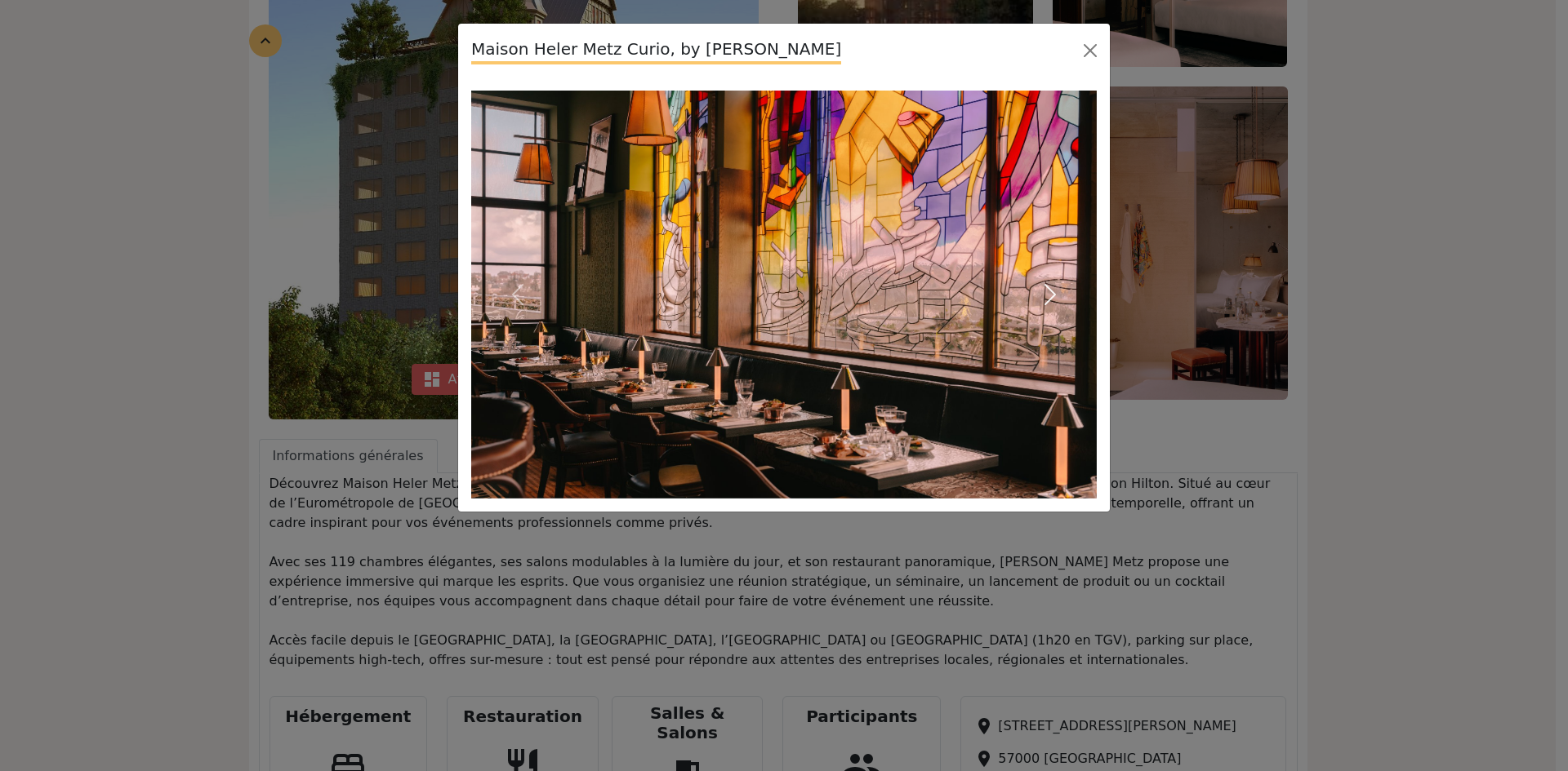
click at [1053, 292] on span "button" at bounding box center [1050, 295] width 26 height 26
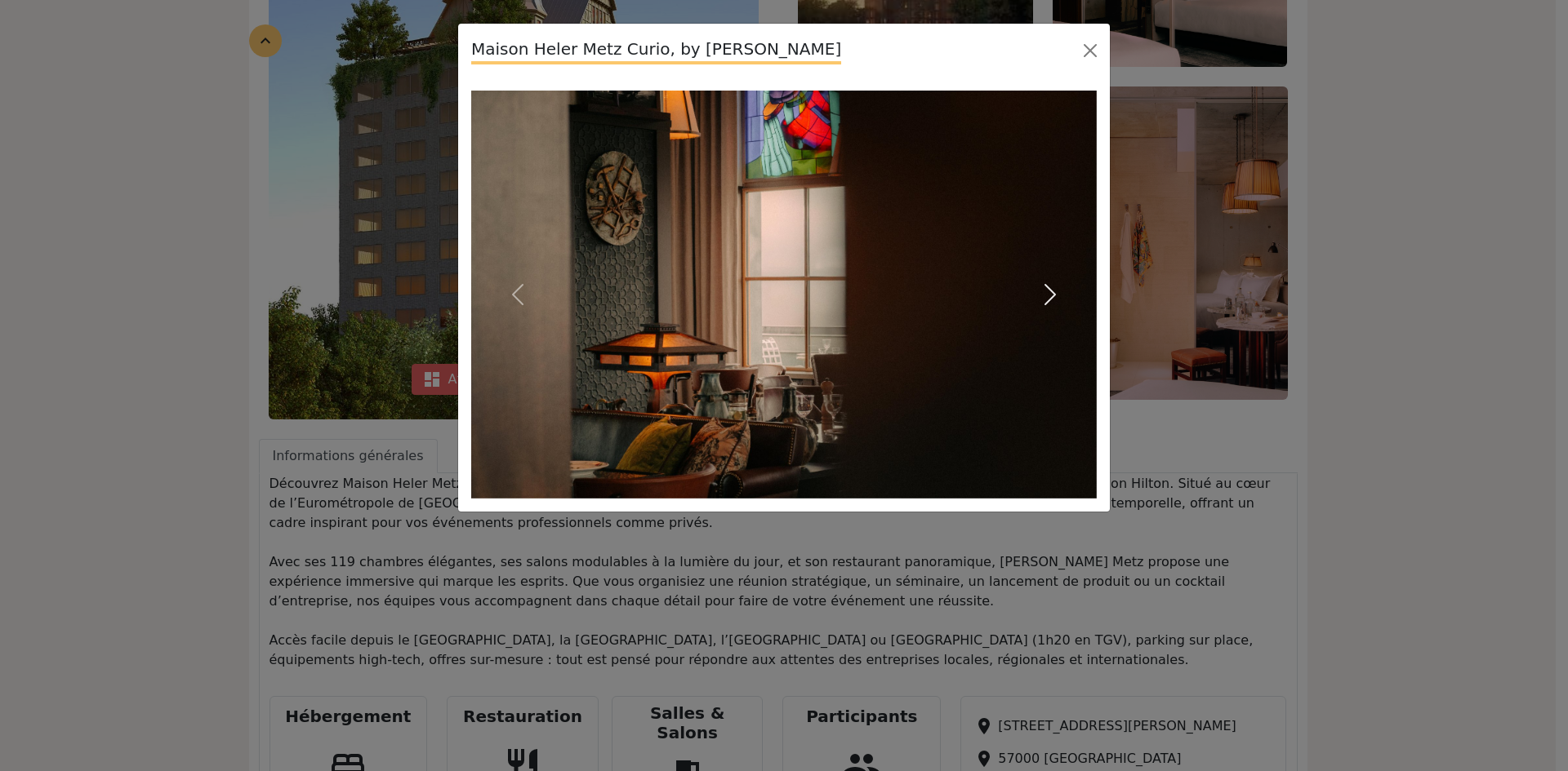
click at [1053, 292] on span "button" at bounding box center [1050, 295] width 26 height 26
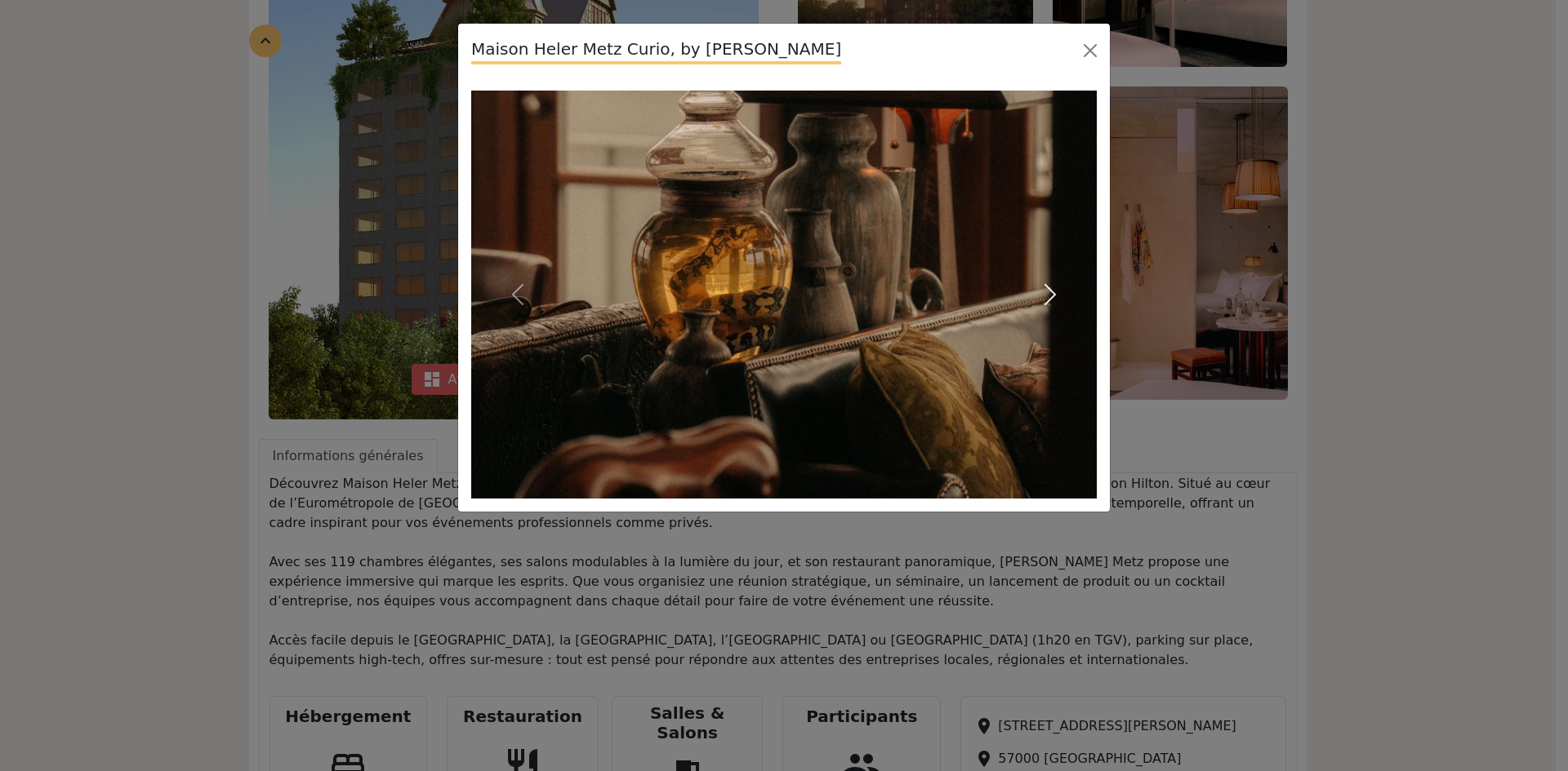
click at [1053, 292] on span "button" at bounding box center [1050, 295] width 26 height 26
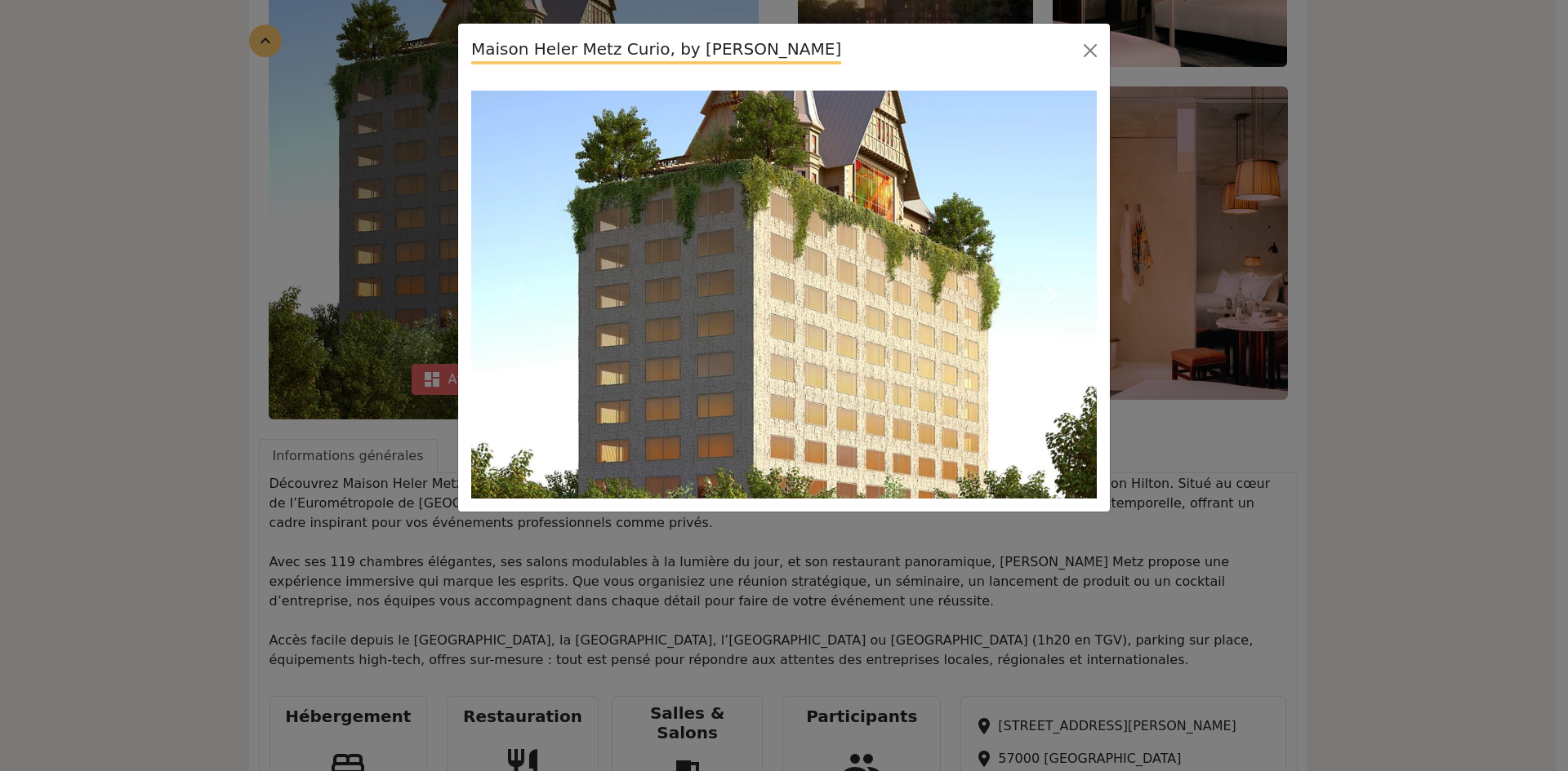
click at [1053, 292] on span "button" at bounding box center [1050, 295] width 26 height 26
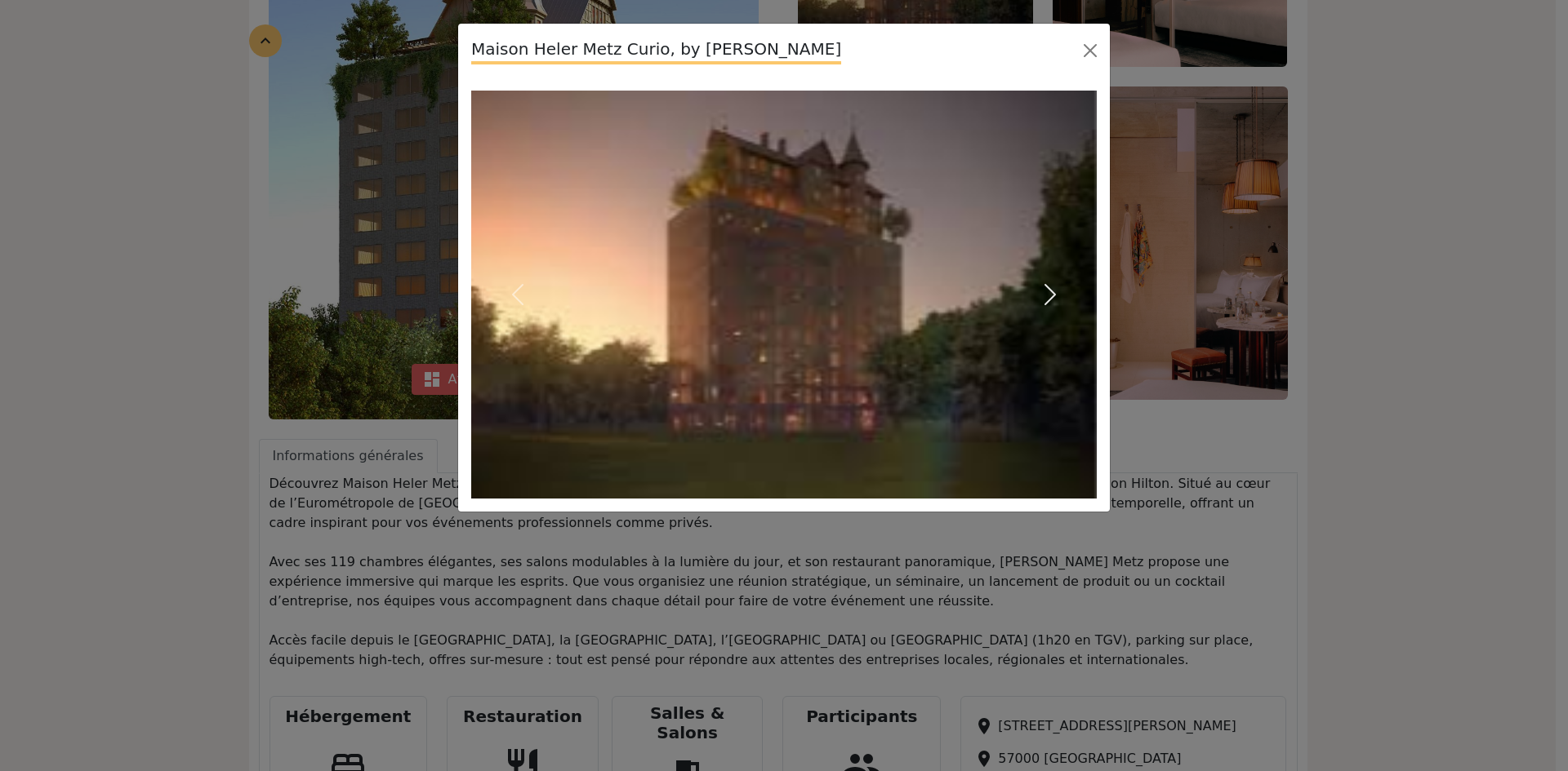
click at [1053, 292] on span "button" at bounding box center [1050, 295] width 26 height 26
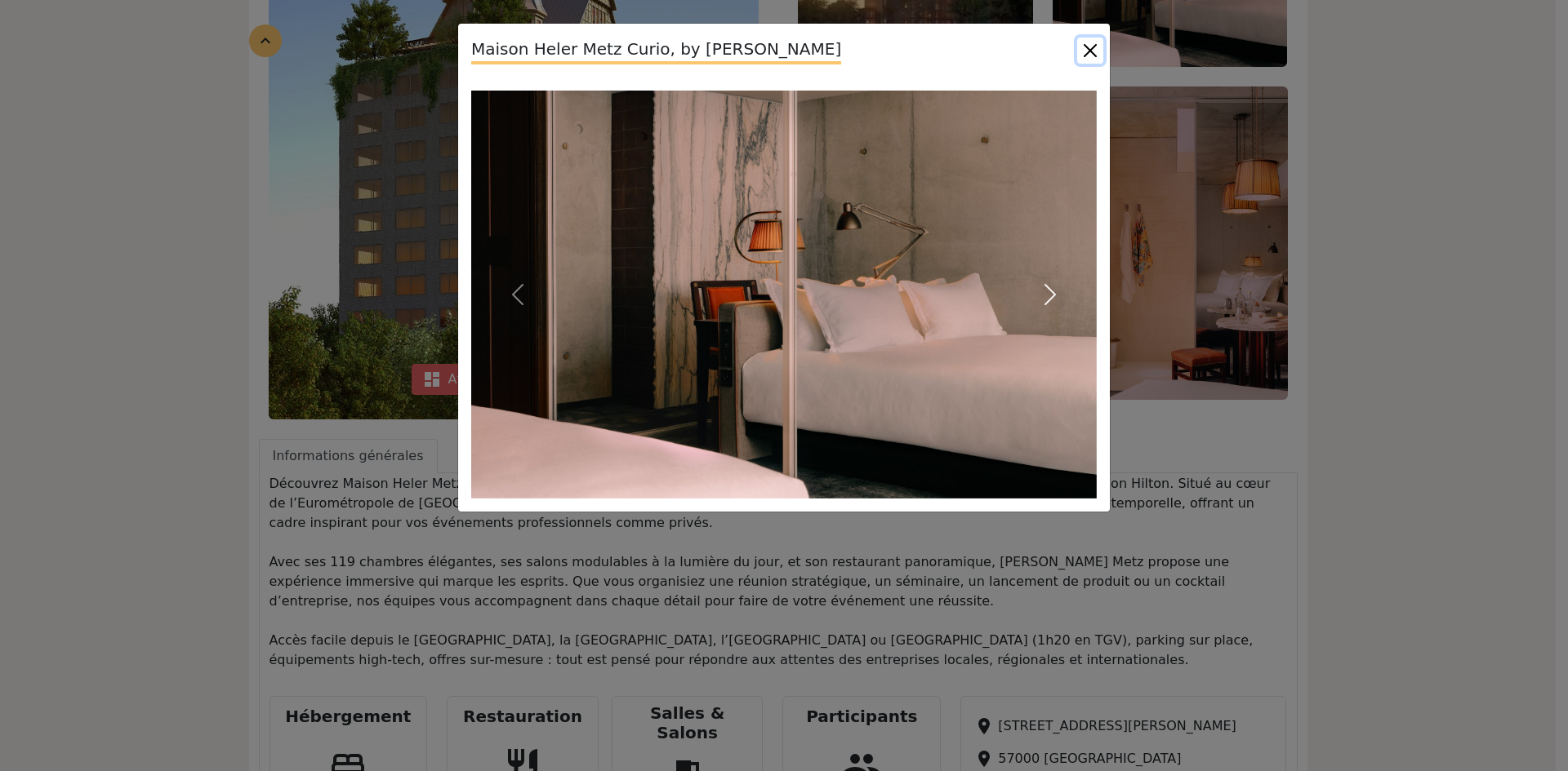
drag, startPoint x: 1096, startPoint y: 52, endPoint x: 1084, endPoint y: 85, distance: 35.1
click at [1096, 52] on button "Close" at bounding box center [1090, 51] width 26 height 26
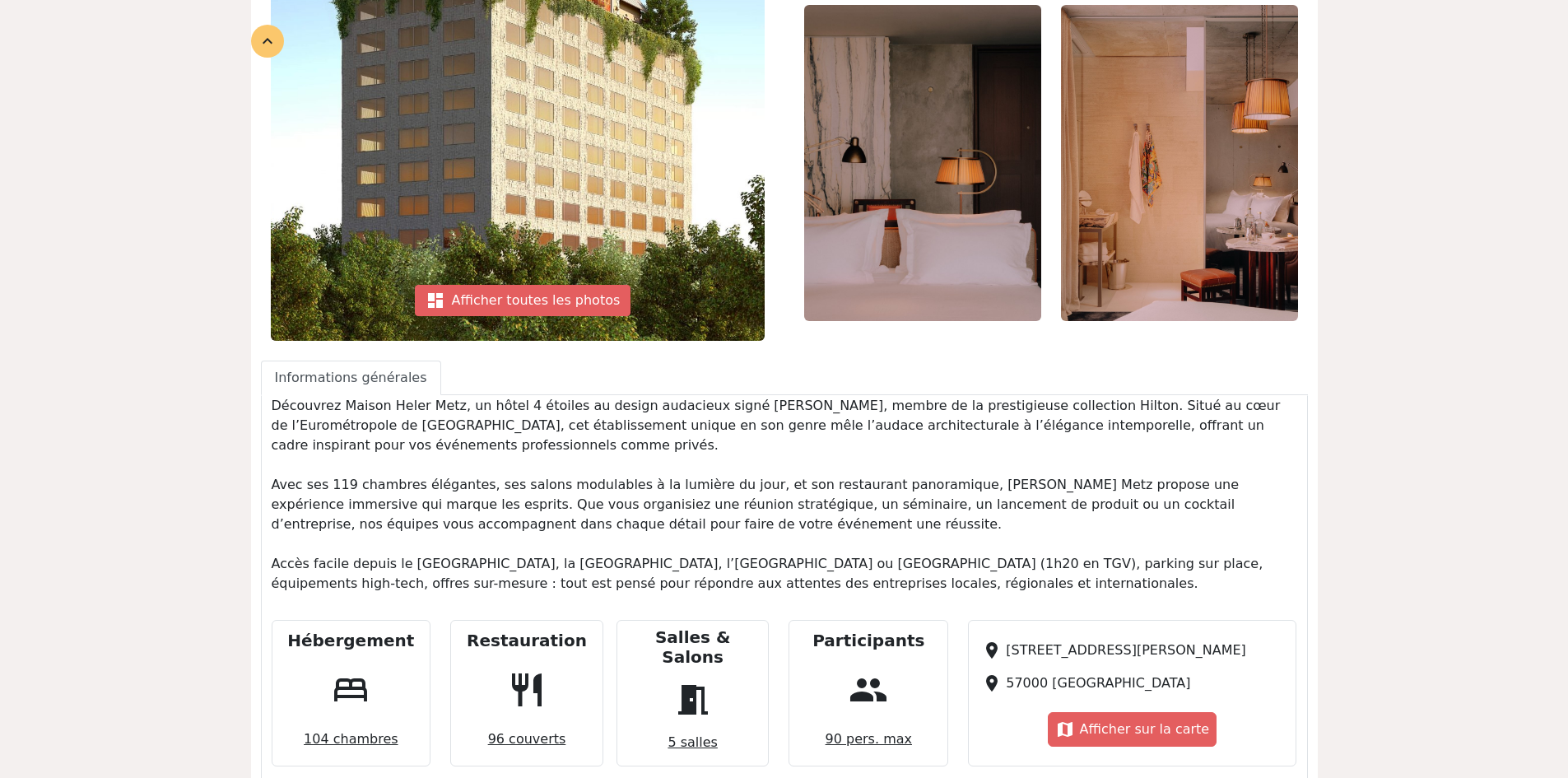
scroll to position [0, 0]
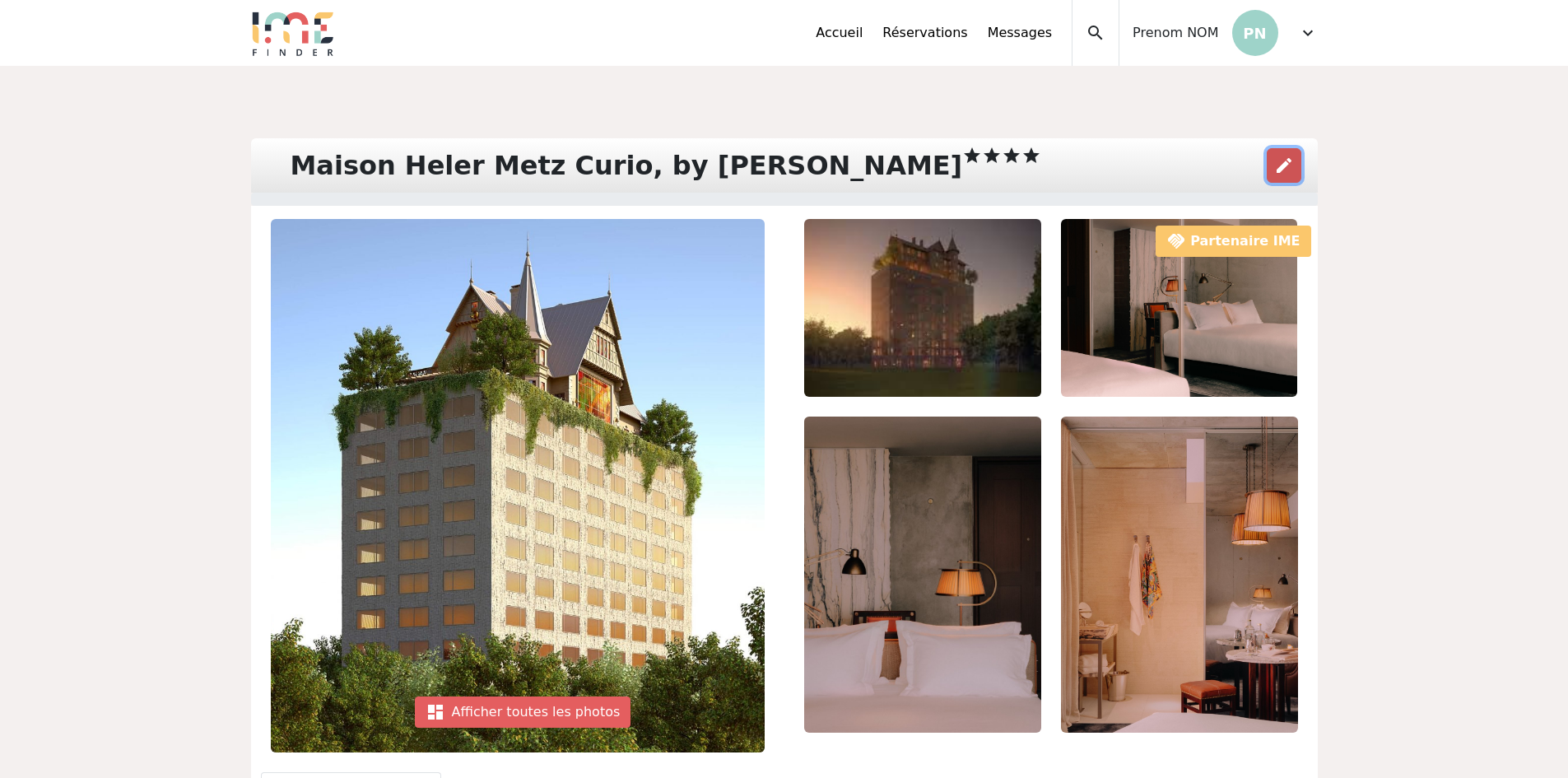
click at [1280, 160] on span "edit" at bounding box center [1284, 166] width 20 height 20
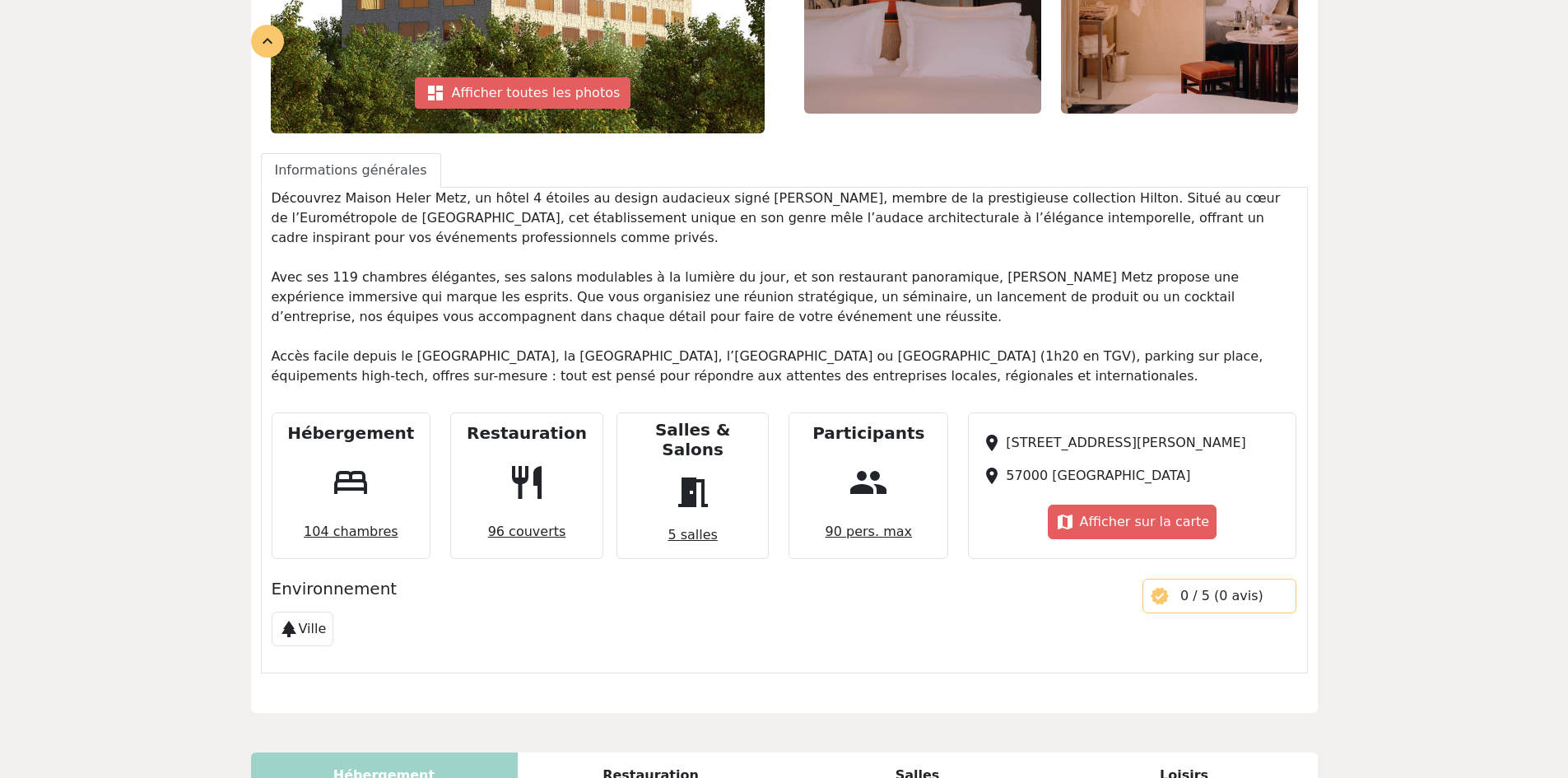
scroll to position [659, 0]
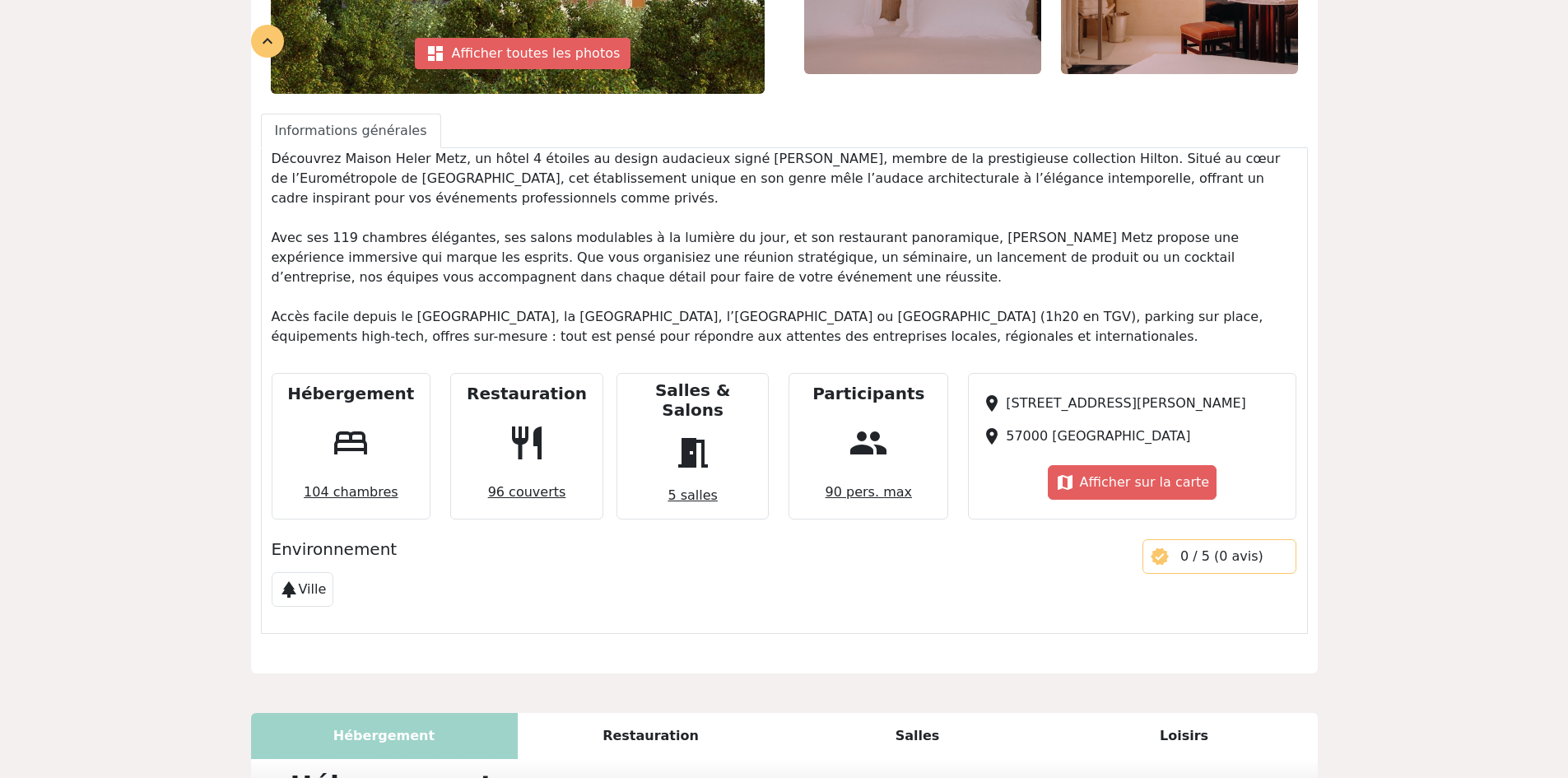
click at [352, 476] on span "104 chambres" at bounding box center [351, 493] width 108 height 33
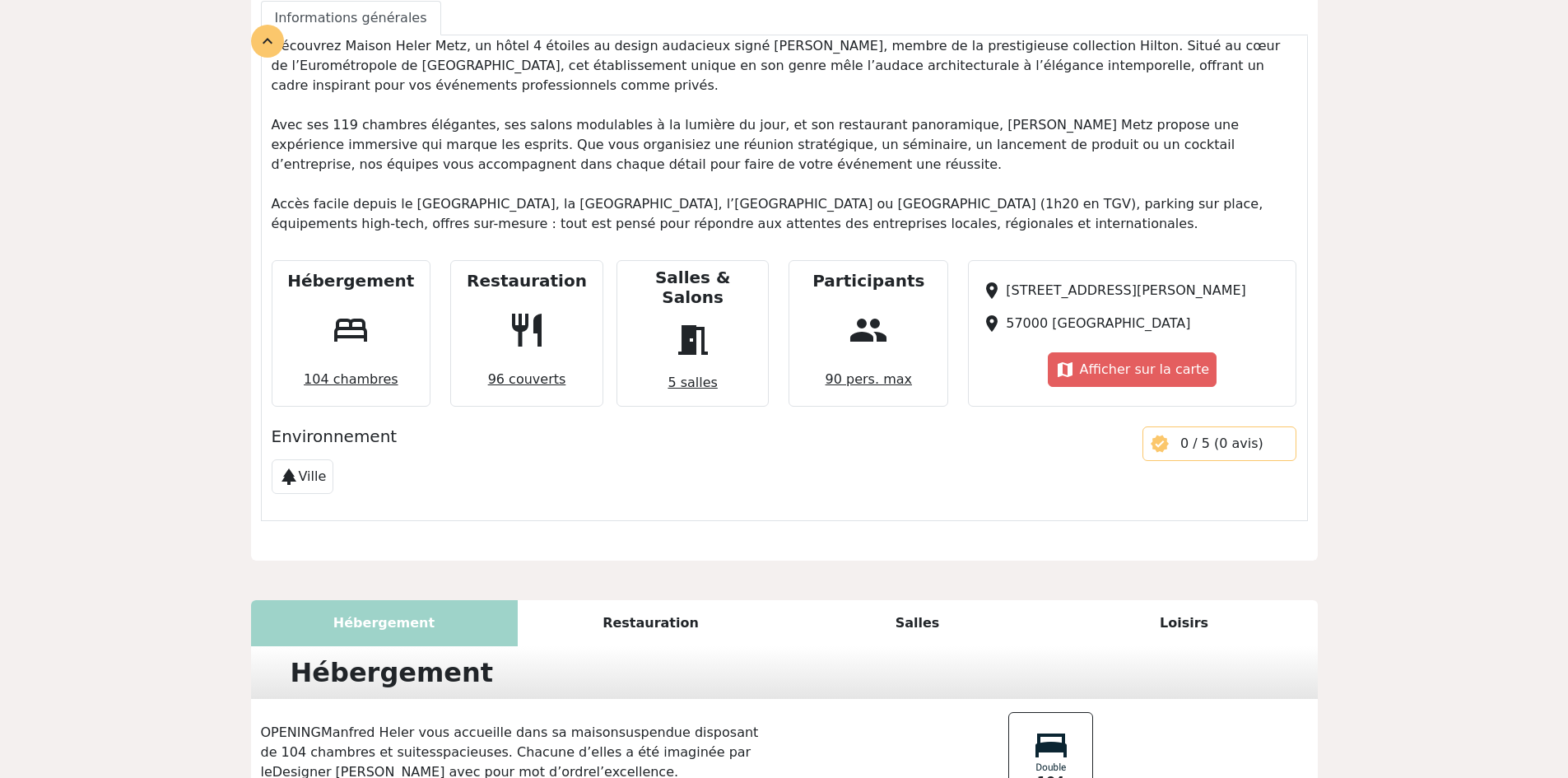
scroll to position [919, 0]
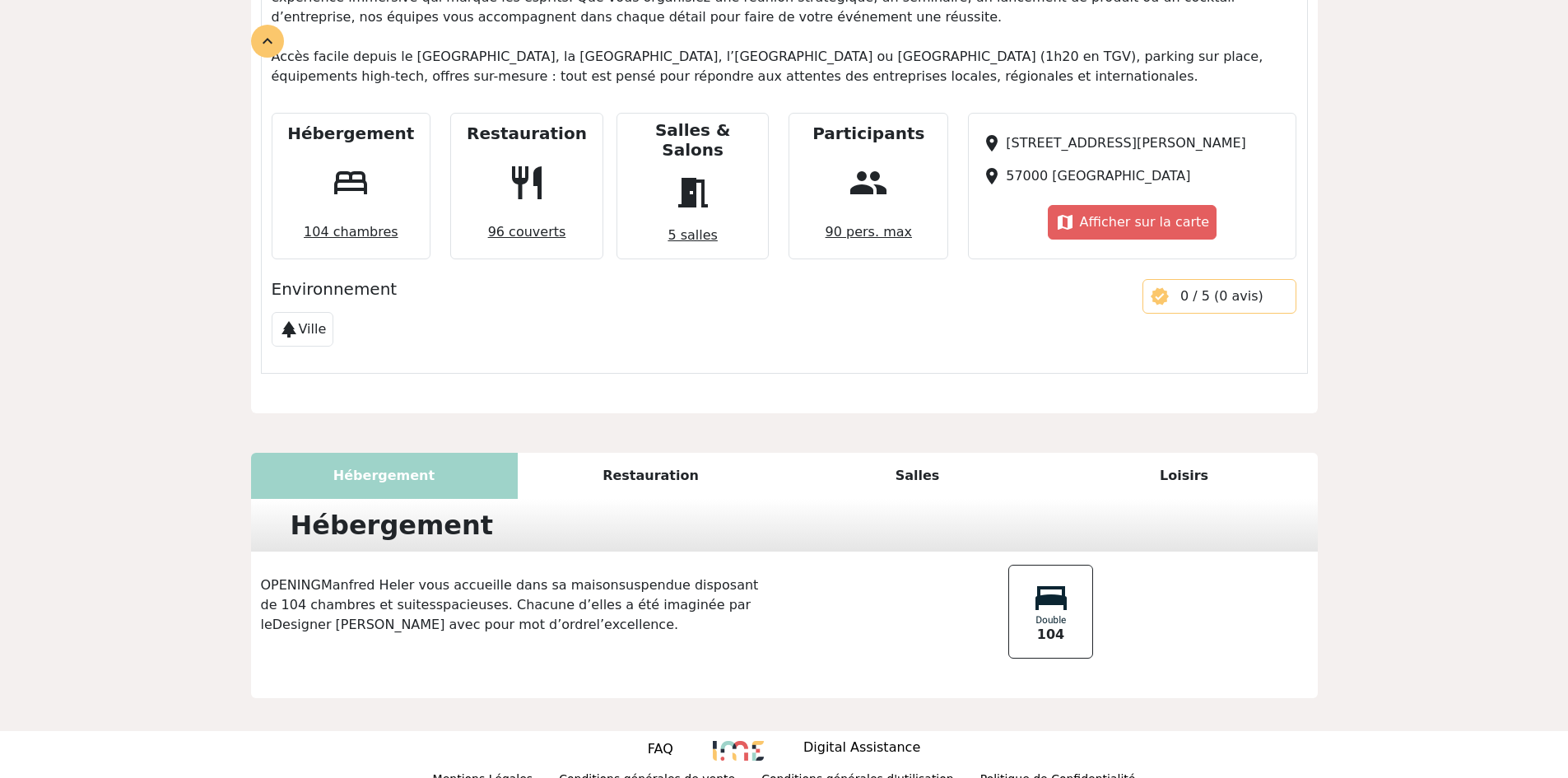
click at [581, 576] on p "OPENINGManfred Heler vous accueille dans sa maisonsuspendue disposant de 104 ch…" at bounding box center [517, 605] width 533 height 59
click at [665, 462] on div "Restauration" at bounding box center [651, 476] width 267 height 47
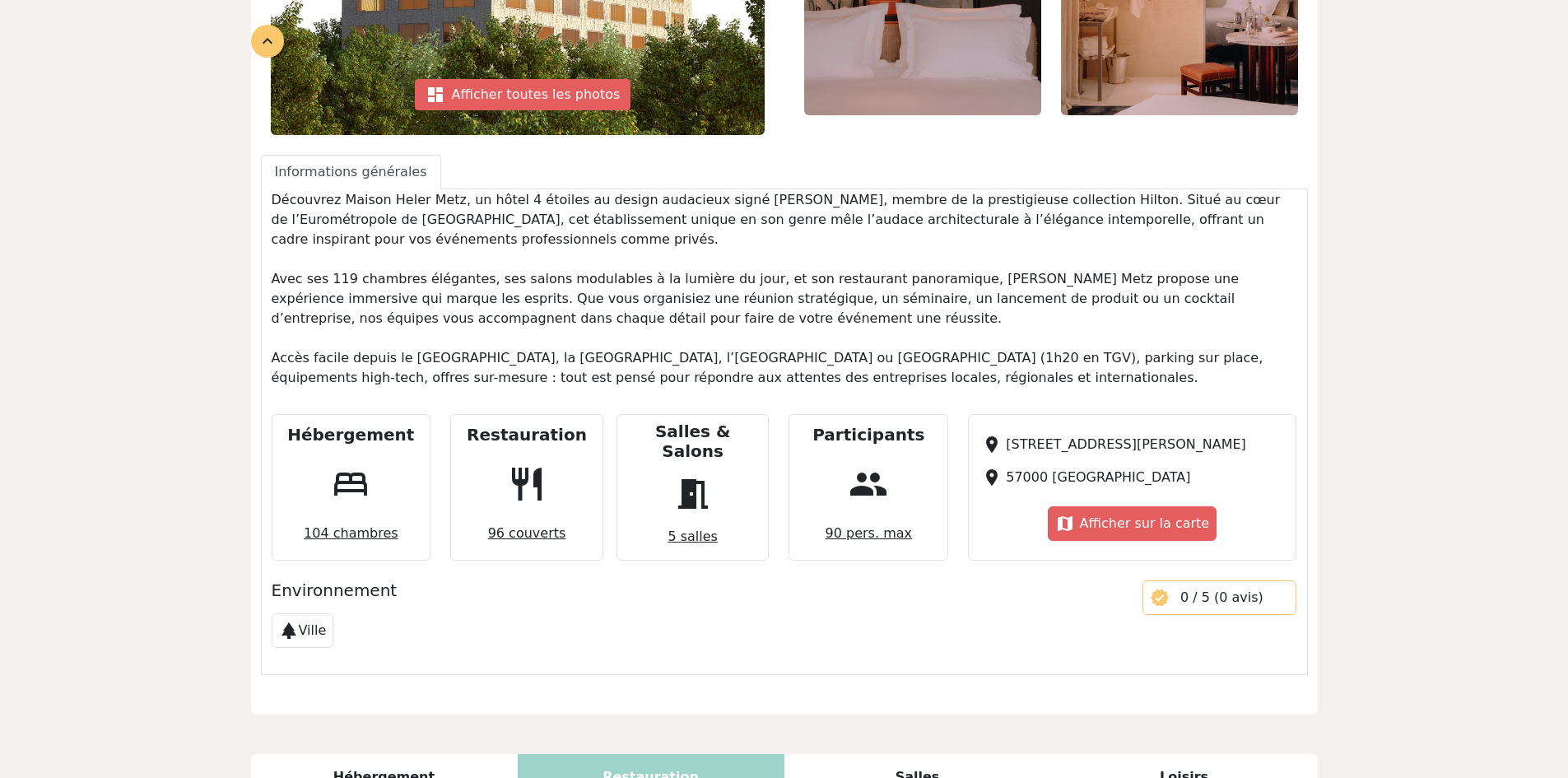
scroll to position [507, 0]
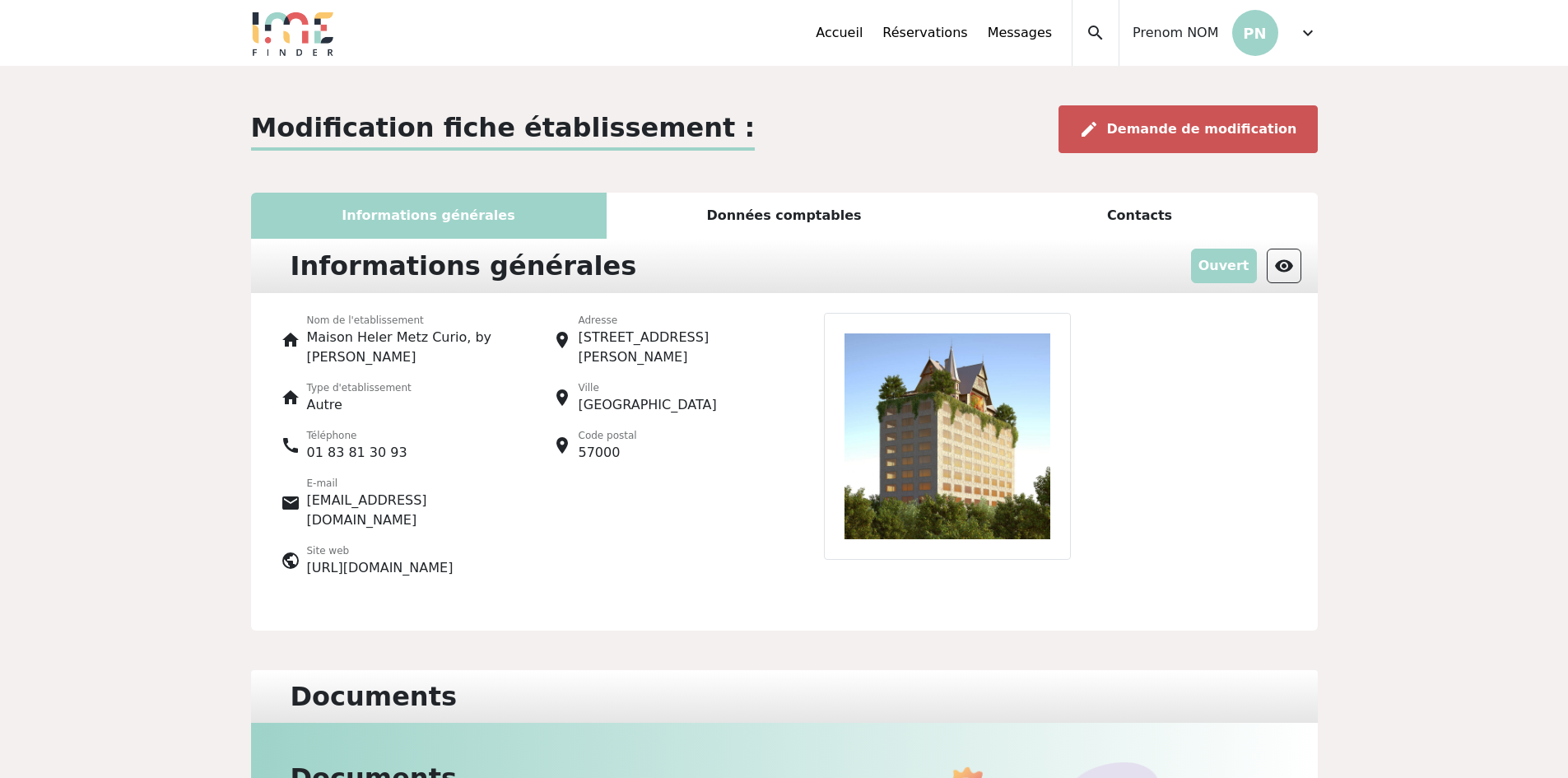
click at [1197, 129] on span "Demande de modification" at bounding box center [1202, 129] width 191 height 16
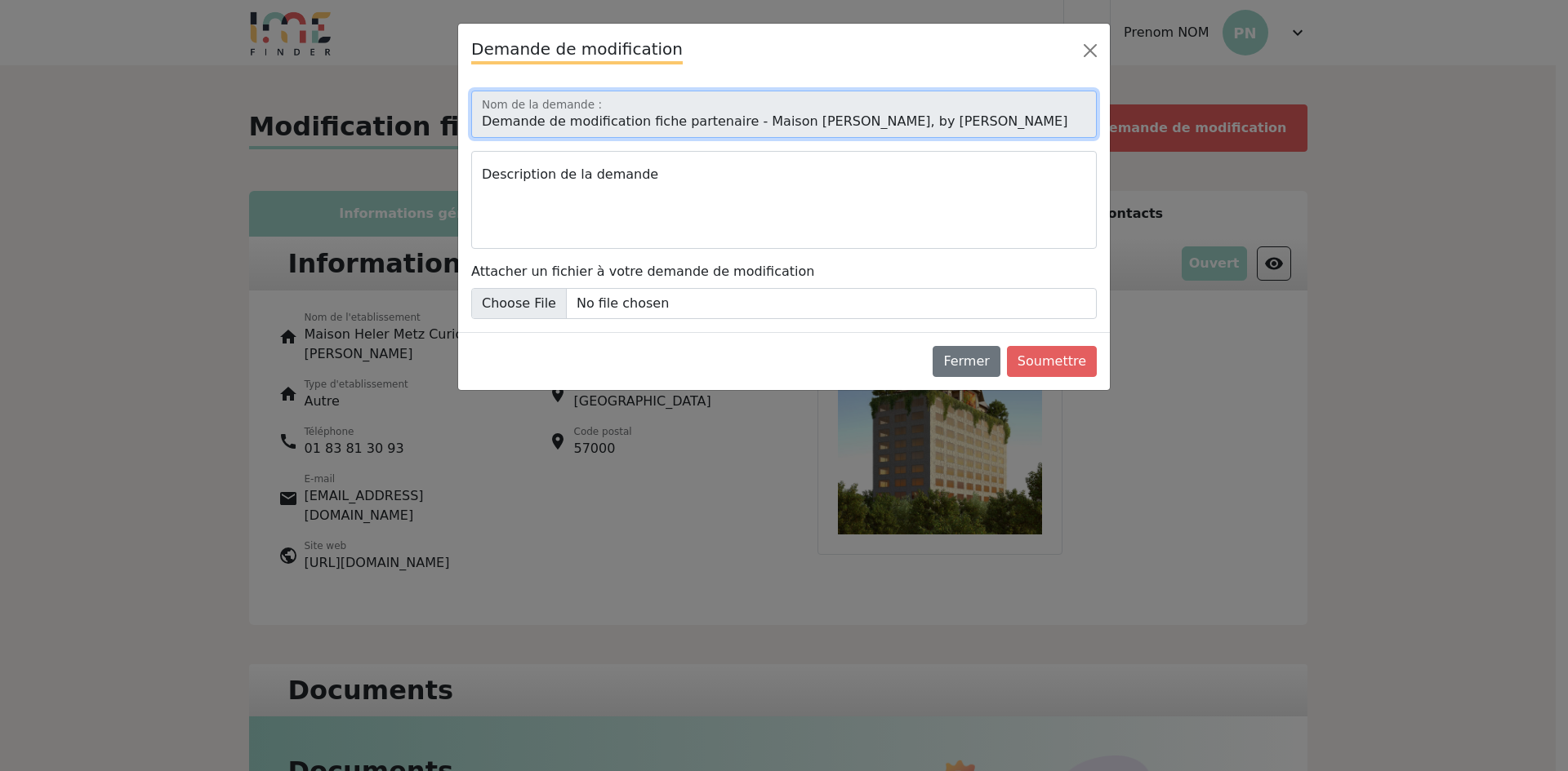
click at [773, 111] on input "Demande de modification fiche partenaire - Maison [PERSON_NAME], by [PERSON_NAM…" at bounding box center [784, 114] width 626 height 47
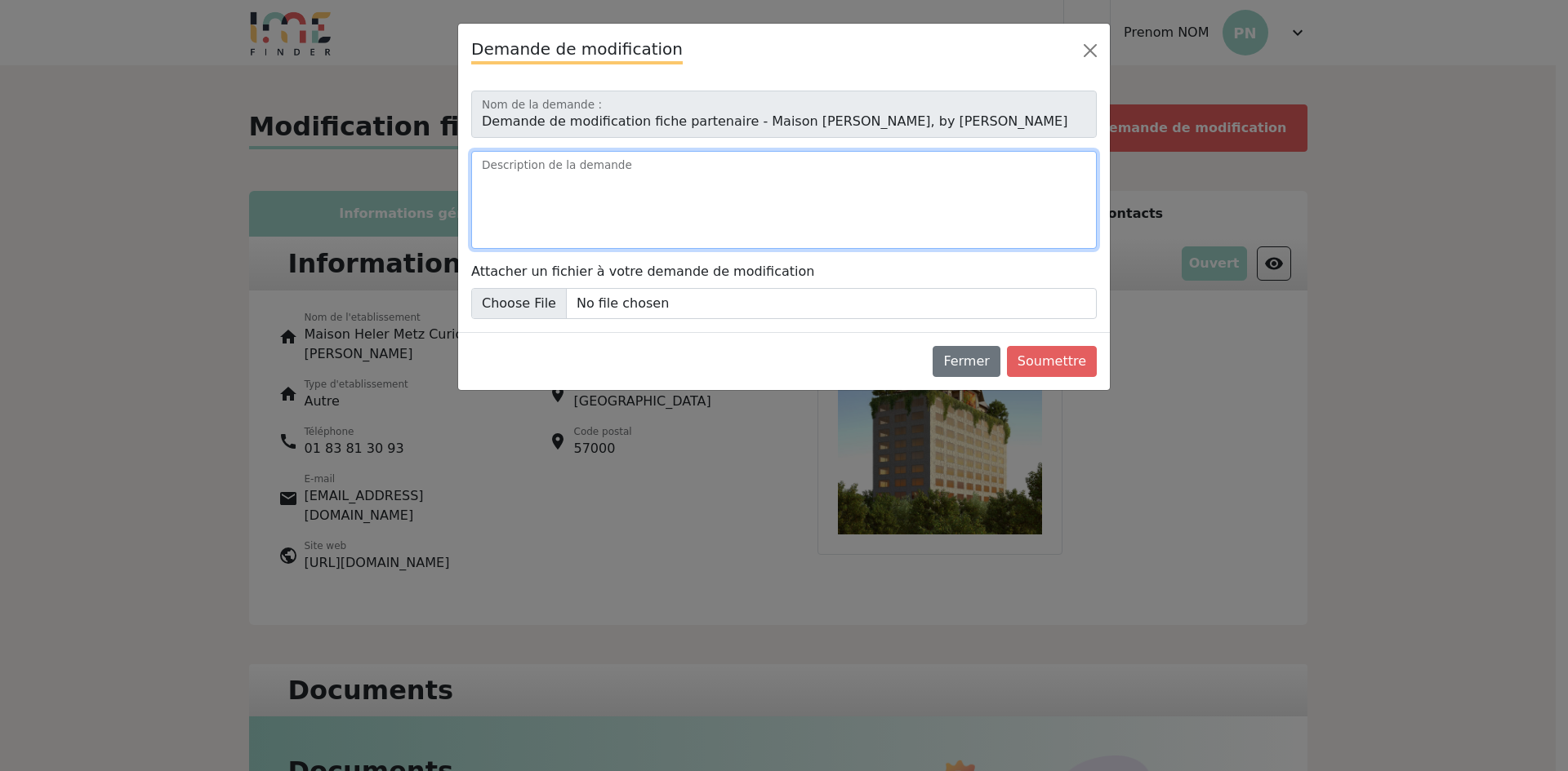
click at [677, 215] on textarea "Description de la demande" at bounding box center [784, 200] width 626 height 98
click at [674, 169] on textarea "Description de la demande" at bounding box center [784, 200] width 626 height 98
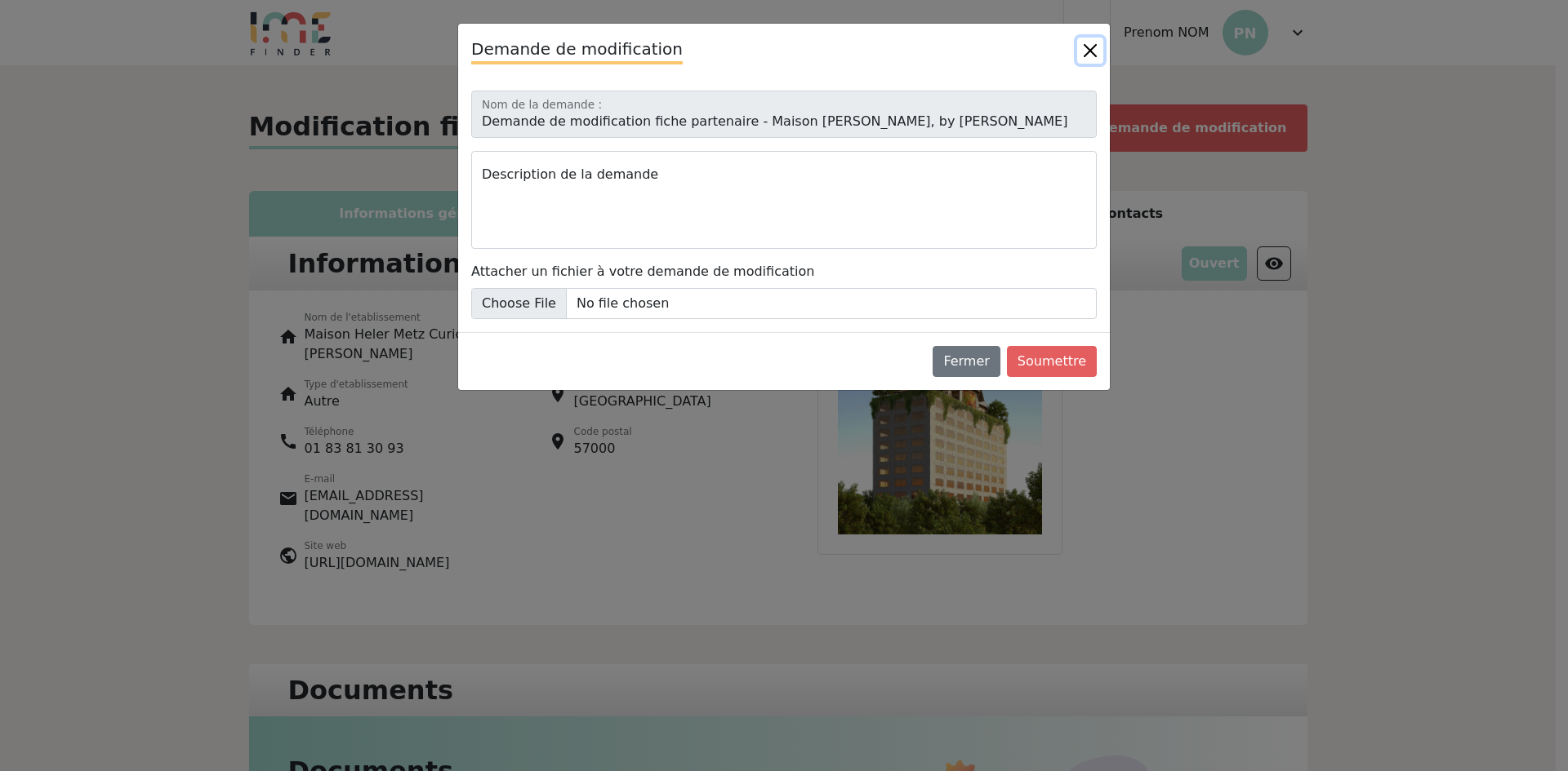
click at [1084, 52] on button "Close" at bounding box center [1090, 51] width 26 height 26
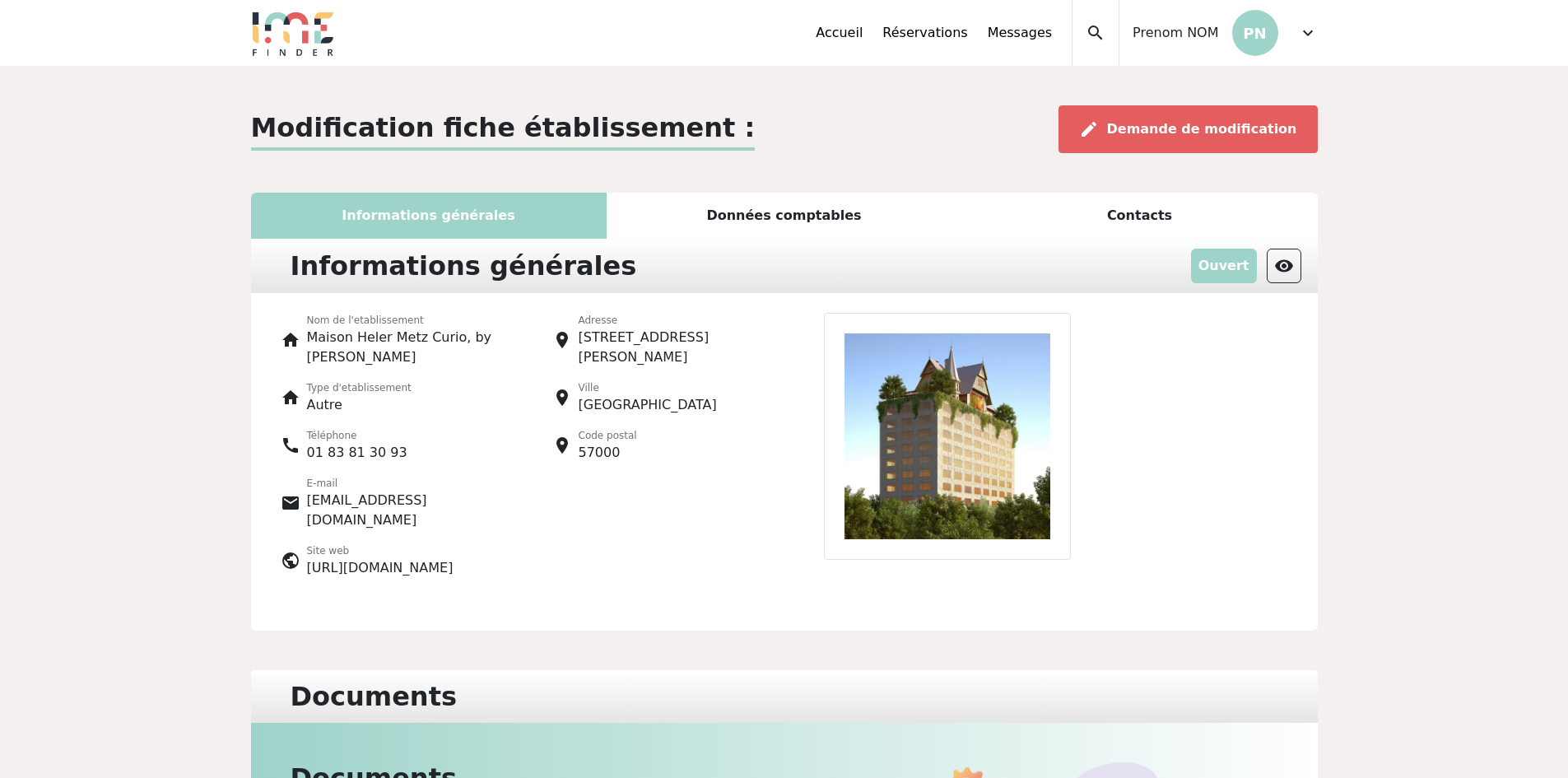
click at [396, 500] on p "[EMAIL_ADDRESS][DOMAIN_NAME]" at bounding box center [405, 510] width 196 height 39
click at [1208, 136] on span "Demande de modification" at bounding box center [1202, 129] width 191 height 16
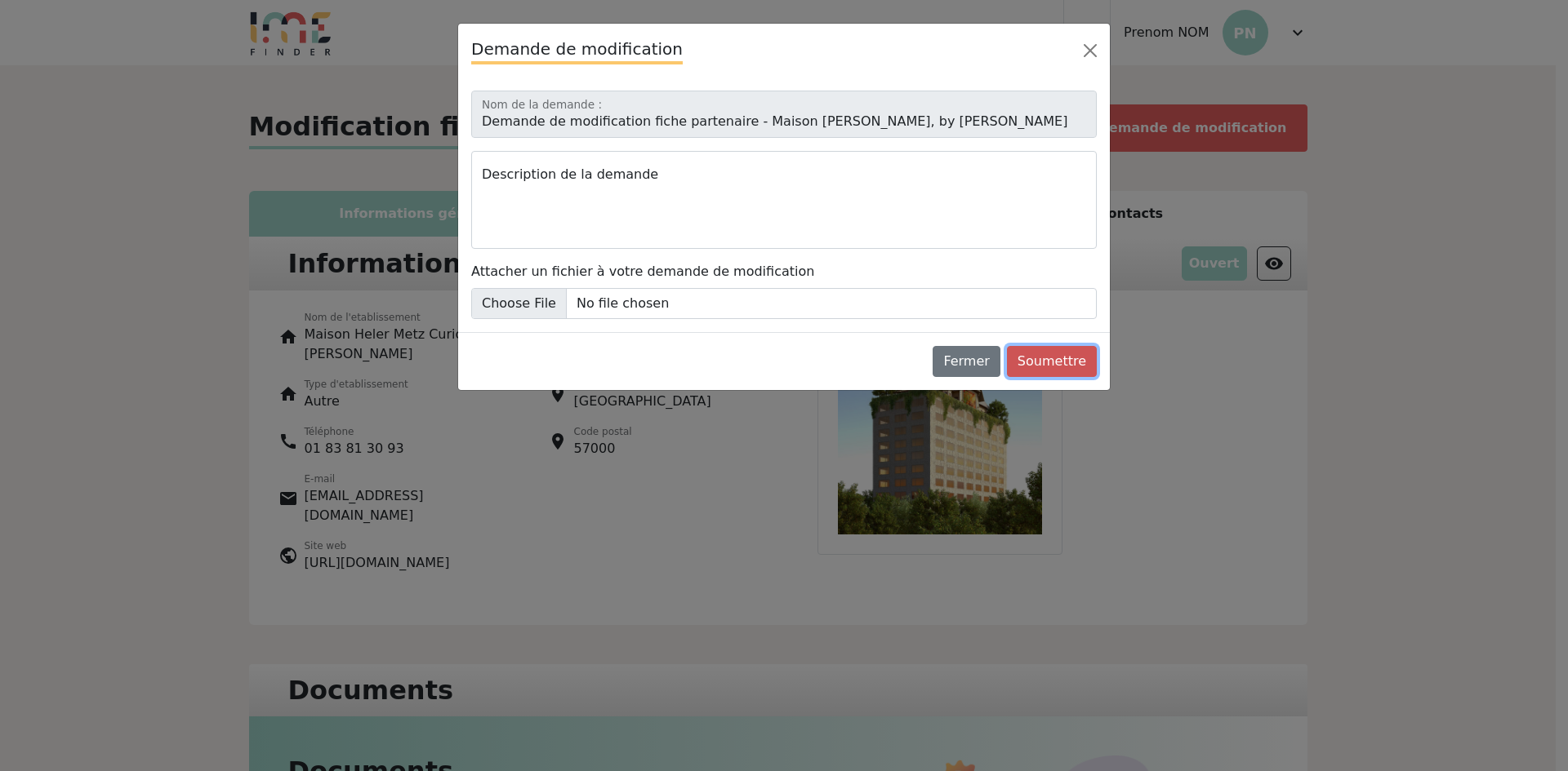
click at [1066, 360] on button "Soumettre" at bounding box center [1051, 362] width 90 height 31
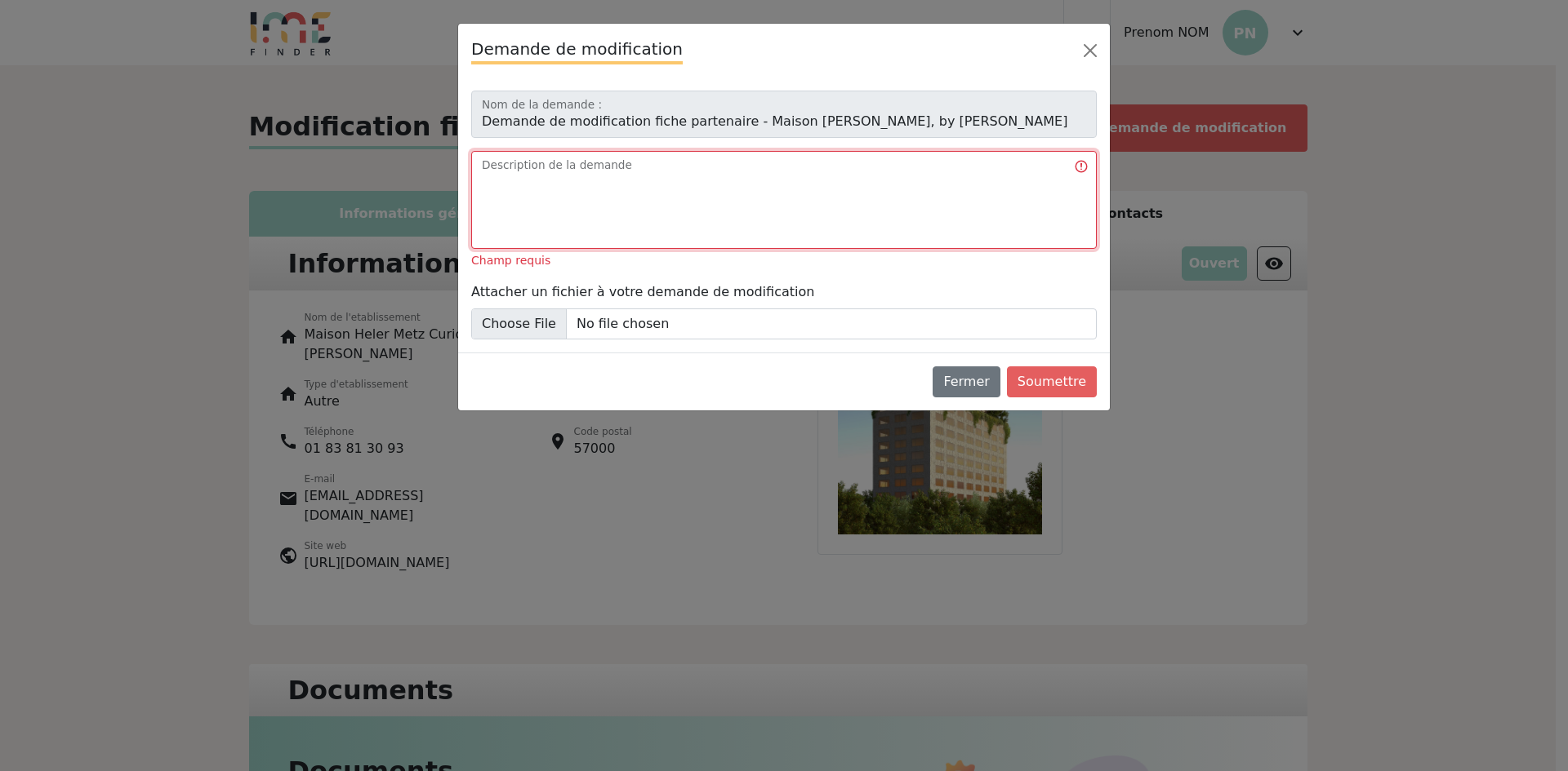
click at [601, 200] on textarea "Description de la demande" at bounding box center [784, 200] width 626 height 98
click at [1088, 53] on button "Close" at bounding box center [1090, 51] width 26 height 26
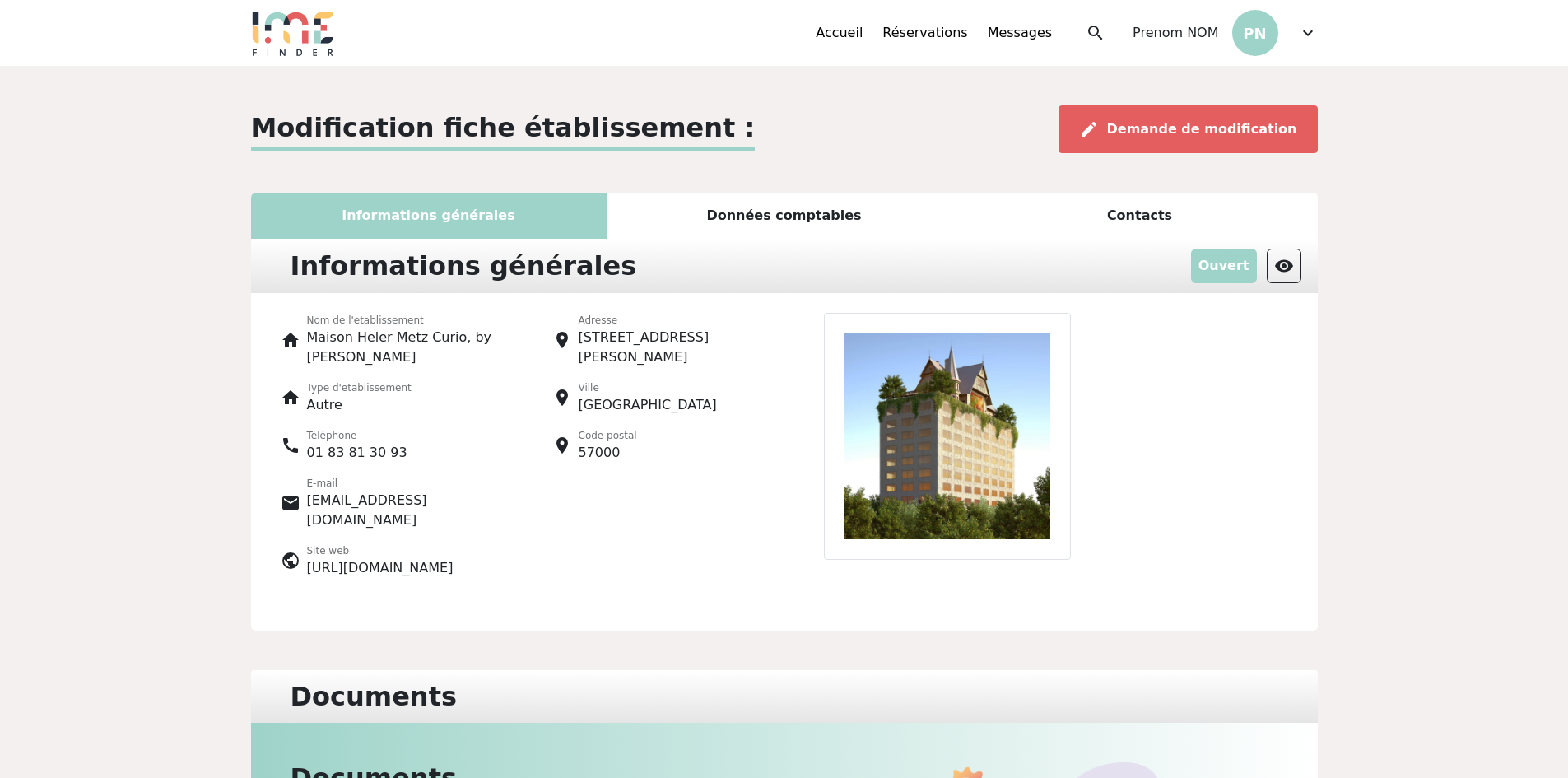
drag, startPoint x: 430, startPoint y: 221, endPoint x: 676, endPoint y: 191, distance: 247.8
click at [432, 221] on div "Informations générales" at bounding box center [428, 215] width 356 height 47
drag, startPoint x: 748, startPoint y: 177, endPoint x: 754, endPoint y: 185, distance: 10.0
click at [754, 185] on div "Modification fiche établissement : edit Demande de modification Informations gé…" at bounding box center [785, 728] width 1087 height 1244
click at [1258, 119] on div "edit Demande de modification" at bounding box center [1188, 130] width 259 height 47
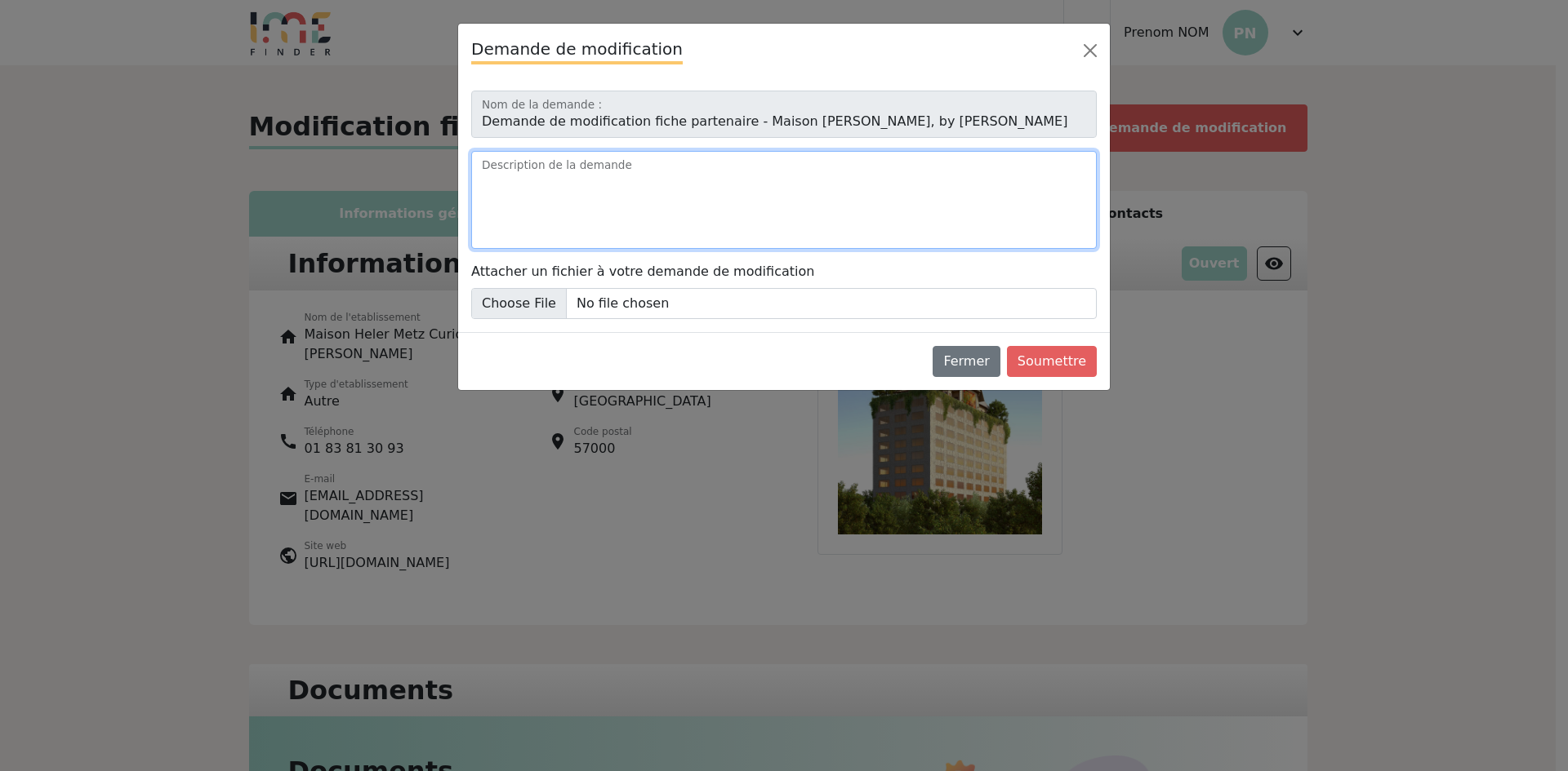
click at [694, 206] on textarea "Description de la demande" at bounding box center [784, 200] width 626 height 98
type textarea "Je souhaiterais mettre à jour la page Maison [PERSON_NAME]"
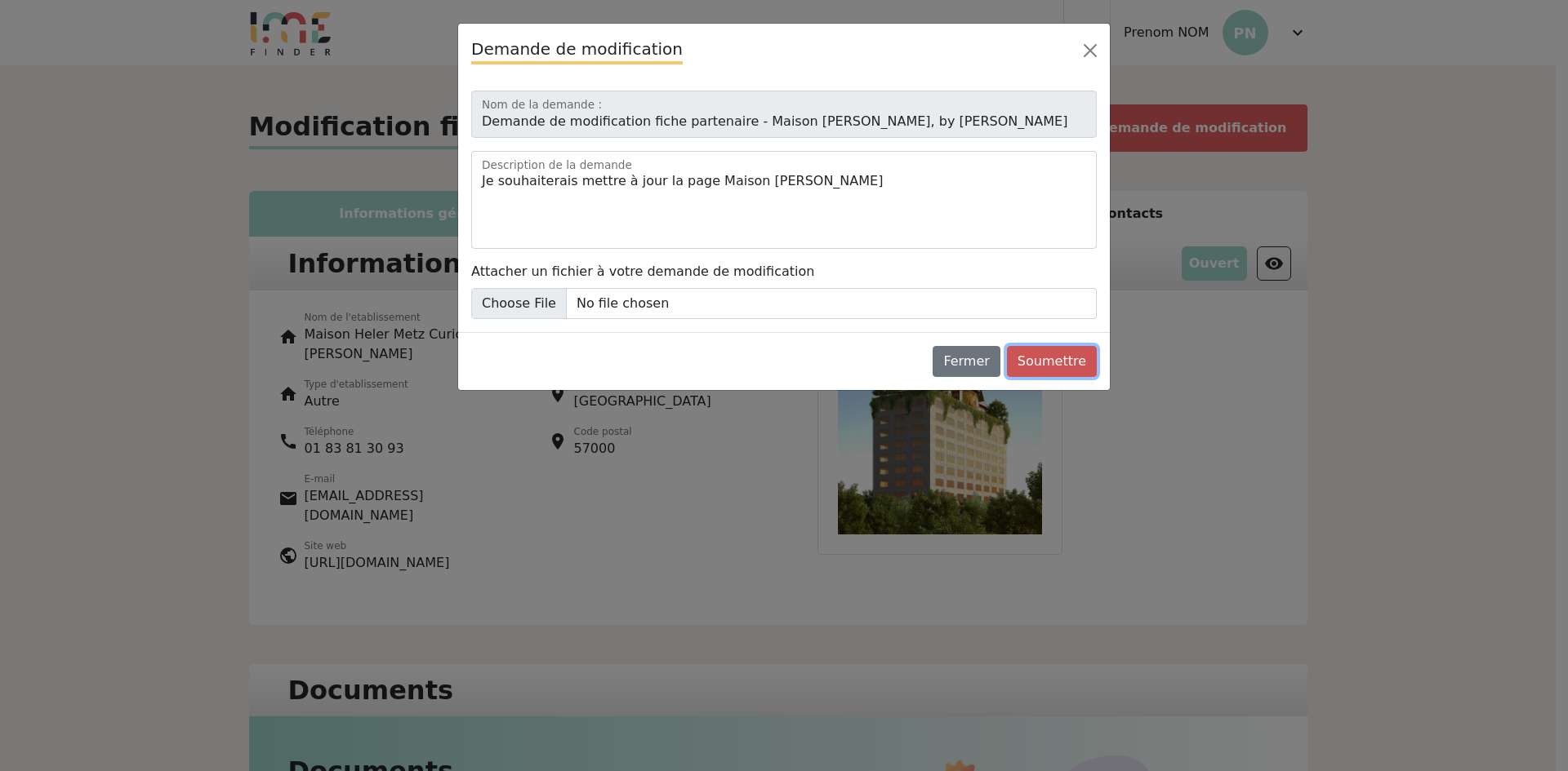
click at [1055, 364] on button "Soumettre" at bounding box center [1051, 362] width 90 height 31
